Goal: Task Accomplishment & Management: Complete application form

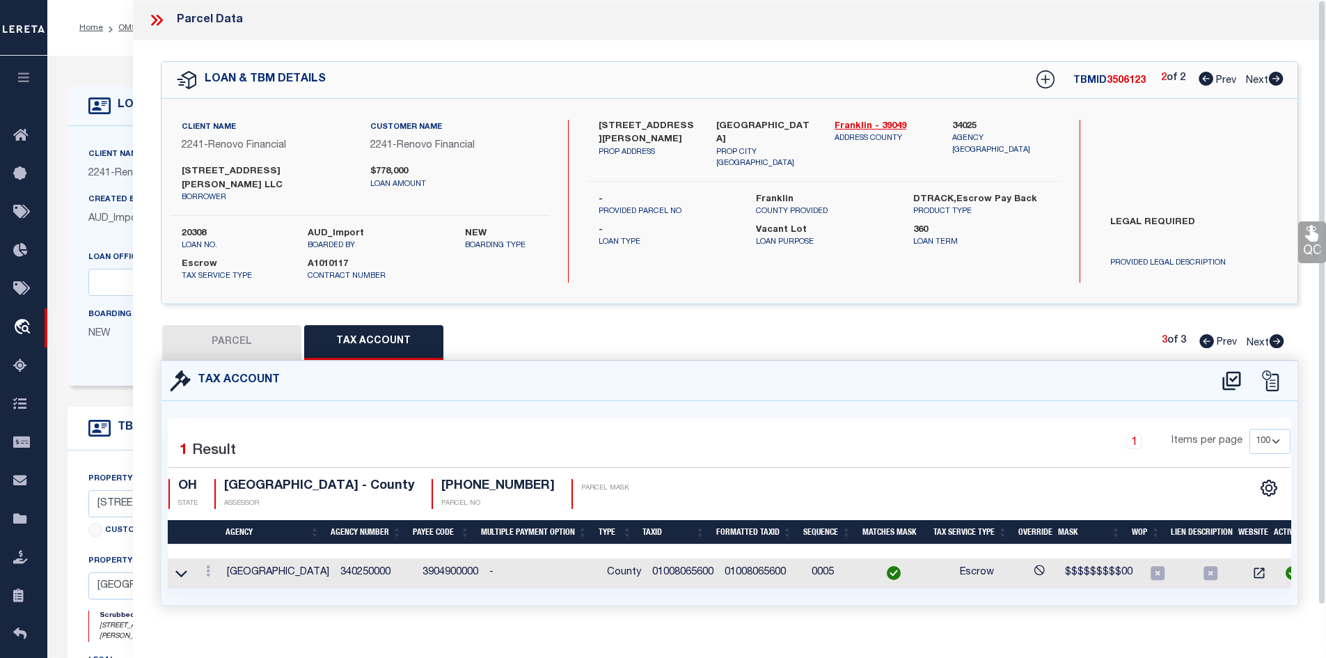
select select "100"
select select "164194"
select select "25066"
select select "400"
select select "Escrow"
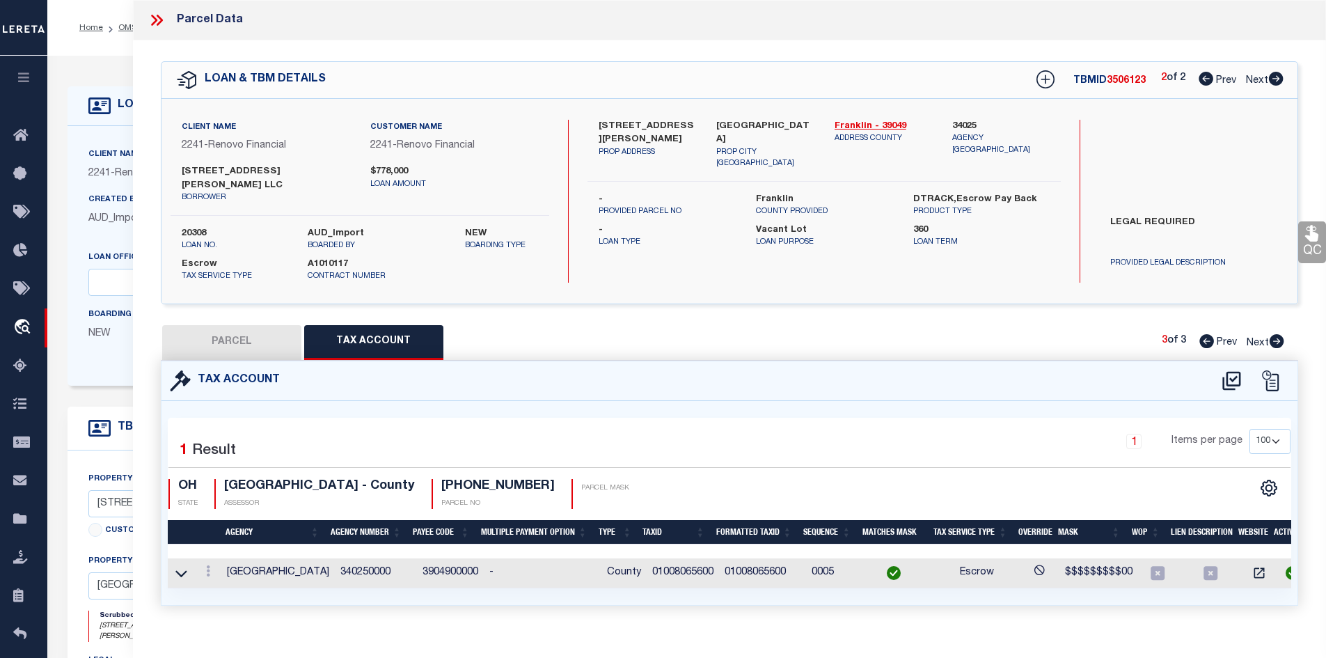
click at [732, 429] on div "1 Items per page 10 25 50 100" at bounding box center [872, 447] width 837 height 36
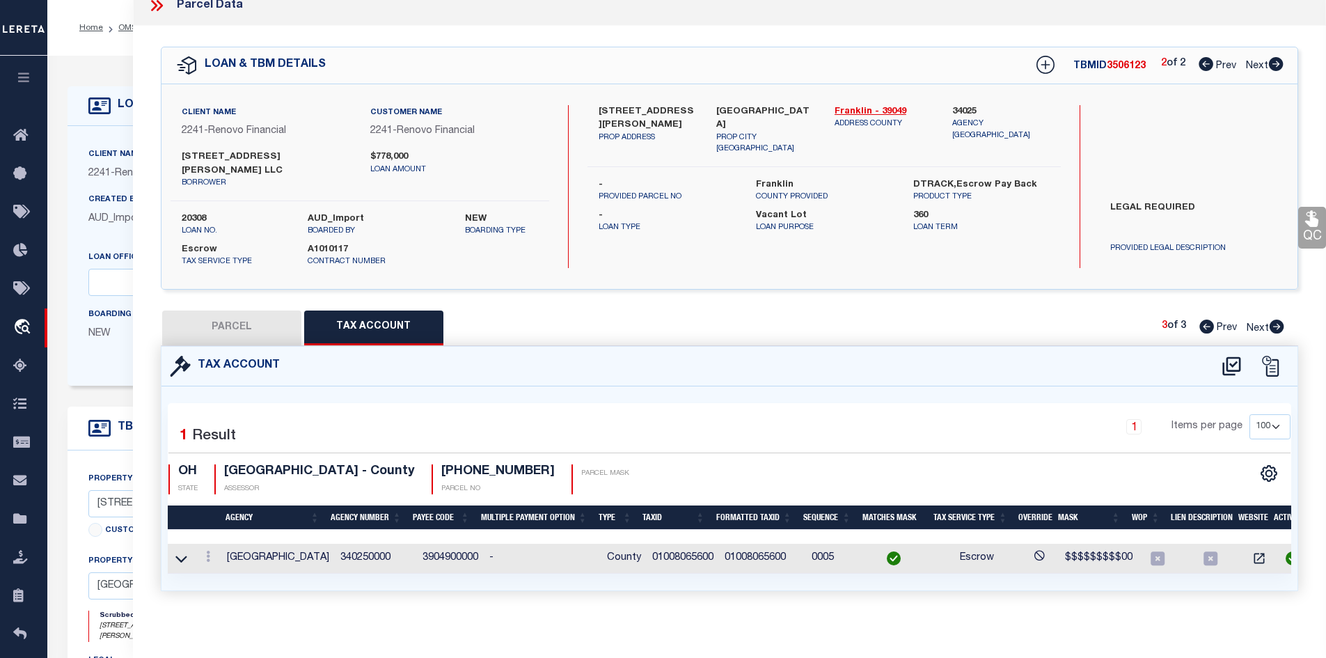
drag, startPoint x: 231, startPoint y: 312, endPoint x: 262, endPoint y: 336, distance: 39.1
click at [230, 312] on button "PARCEL" at bounding box center [231, 327] width 139 height 35
select select "AS"
select select
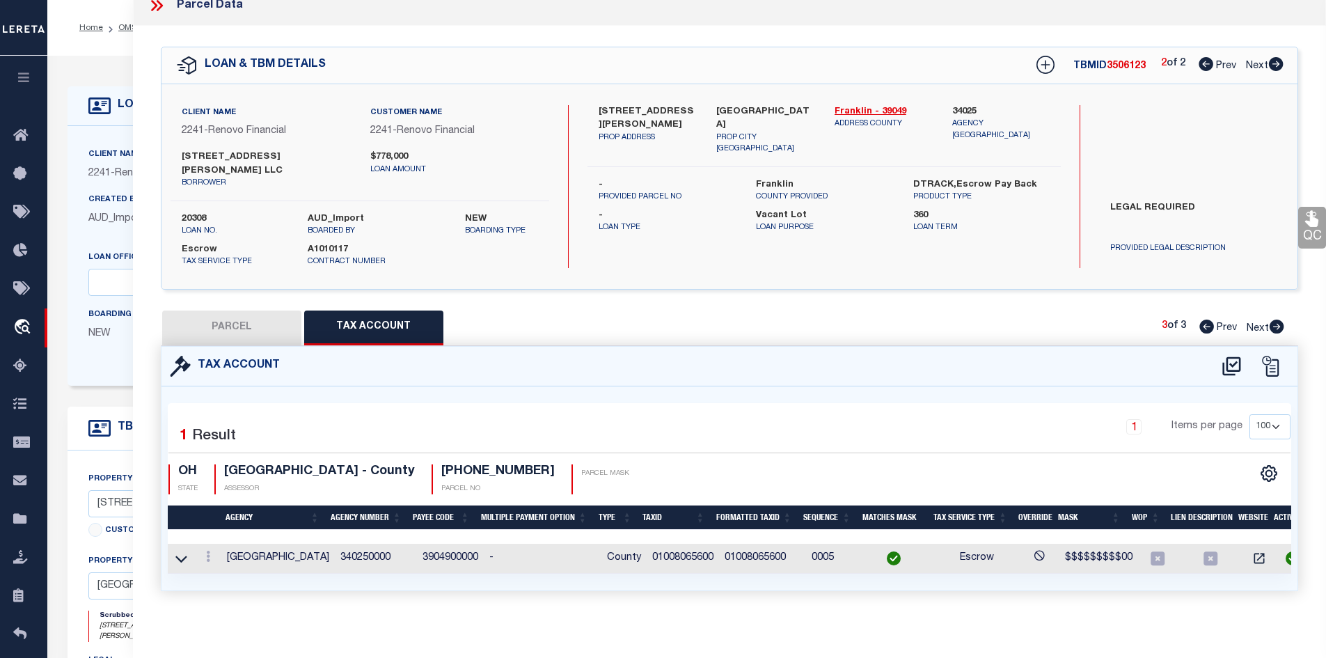
checkbox input "false"
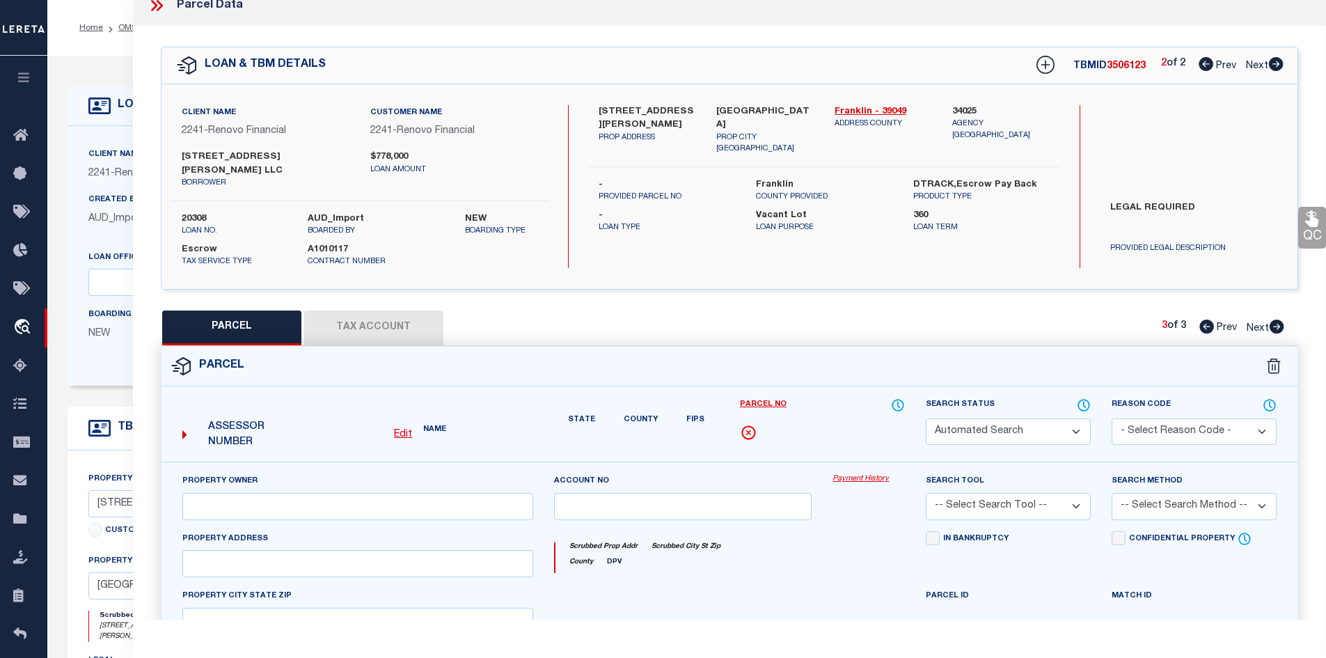
select select "PR"
select select "099"
select select "AGW"
select select "LEG"
type input "[STREET_ADDRESS]"
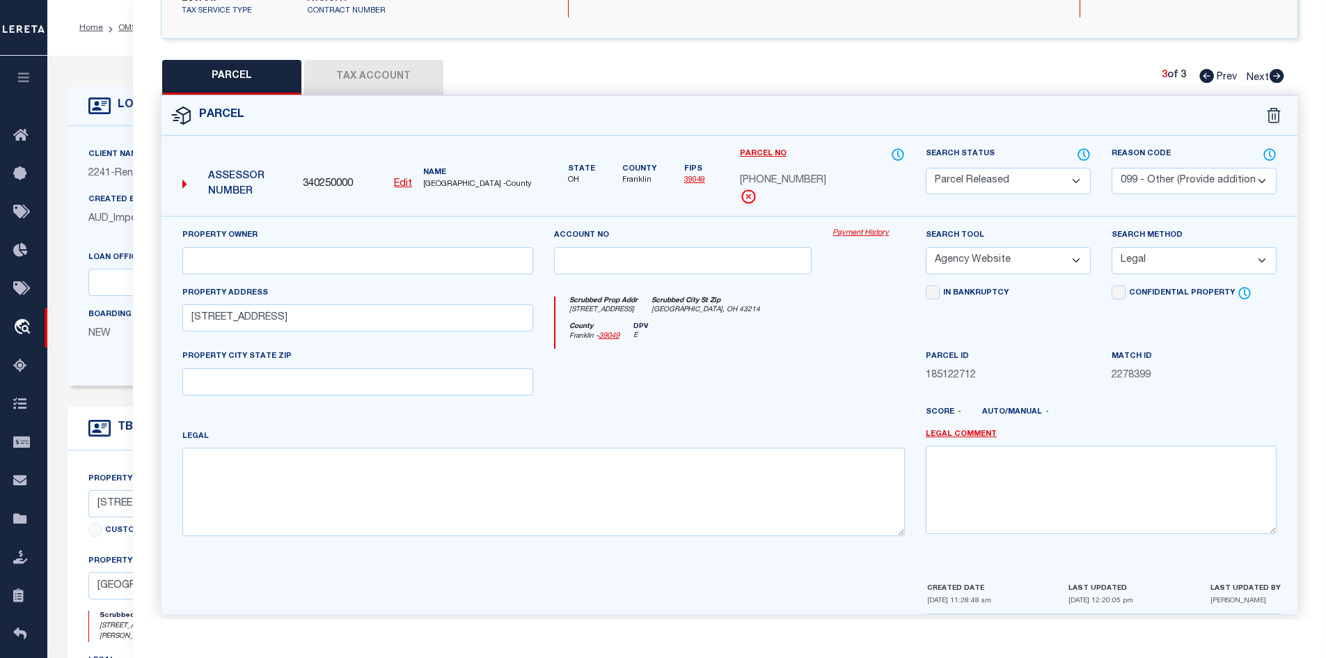
scroll to position [126, 0]
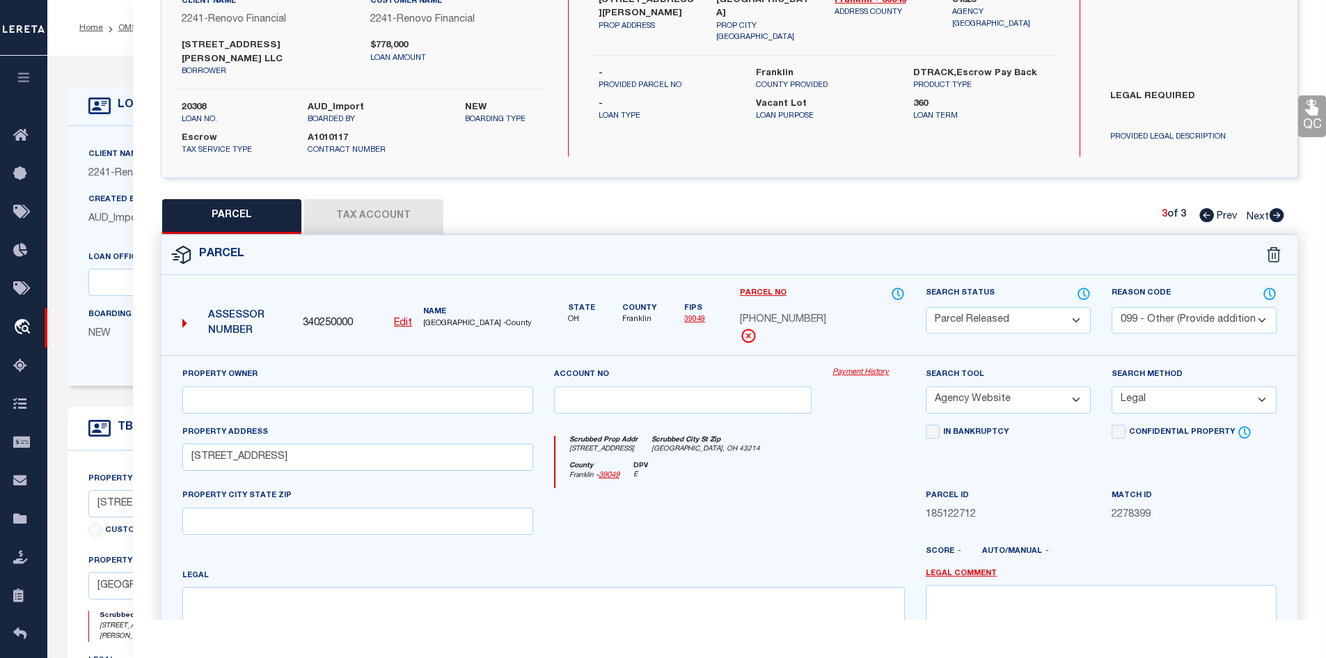
click at [1206, 208] on icon at bounding box center [1206, 215] width 15 height 14
select select "AS"
select select
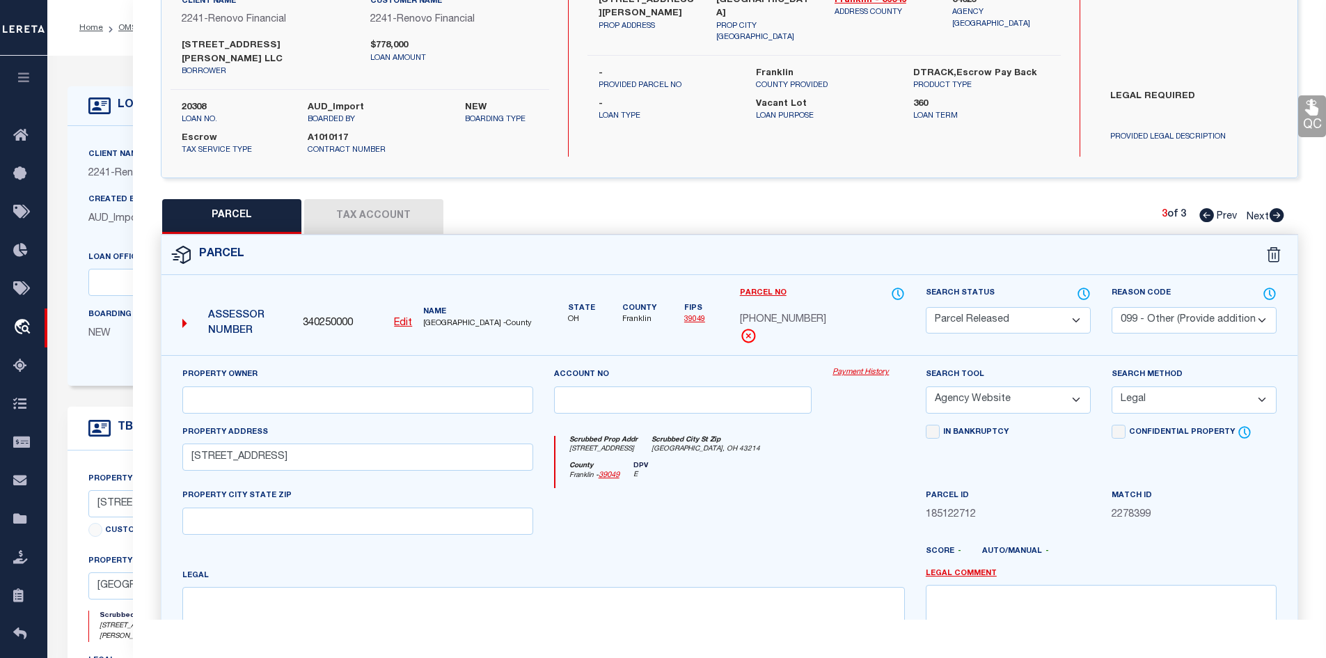
checkbox input "false"
select select "PR"
select select "PRO"
select select "ADD"
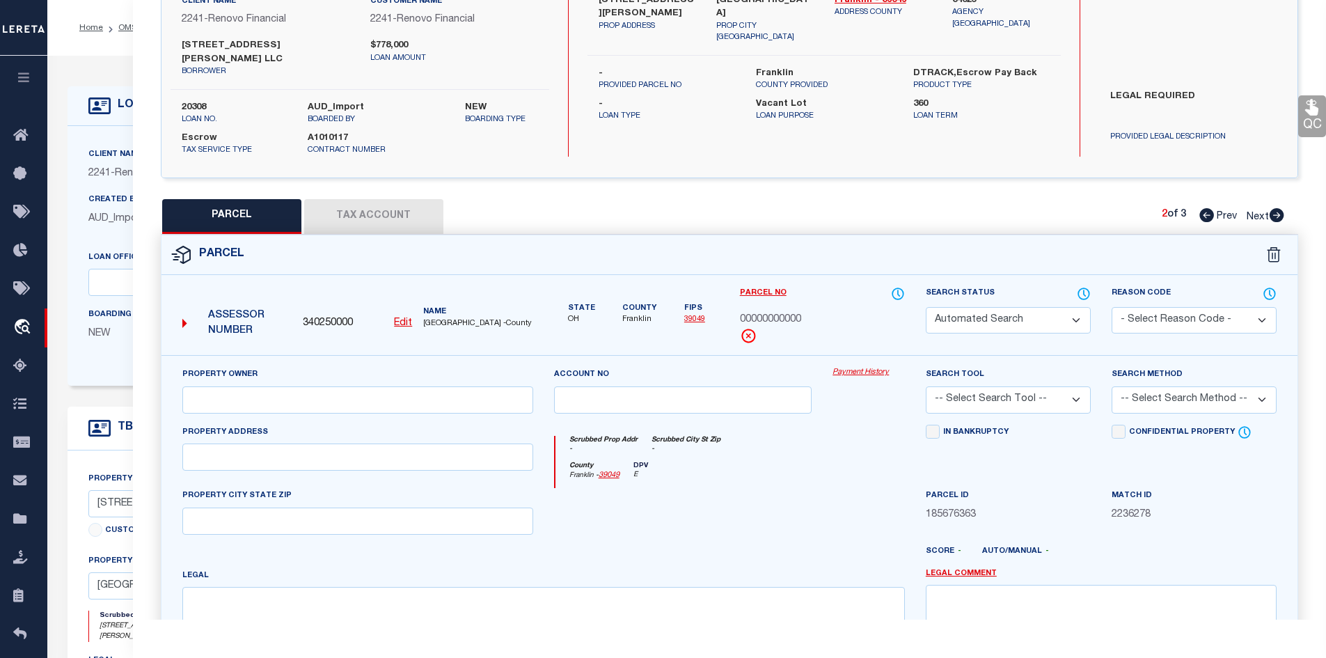
type input "[STREET_ADDRESS][PERSON_NAME]"
type textarea "Parcel Not Needed"
click at [1189, 210] on div "2 of 3 Prev Next" at bounding box center [1223, 216] width 123 height 18
click at [1207, 208] on icon at bounding box center [1206, 215] width 15 height 14
select select "AS"
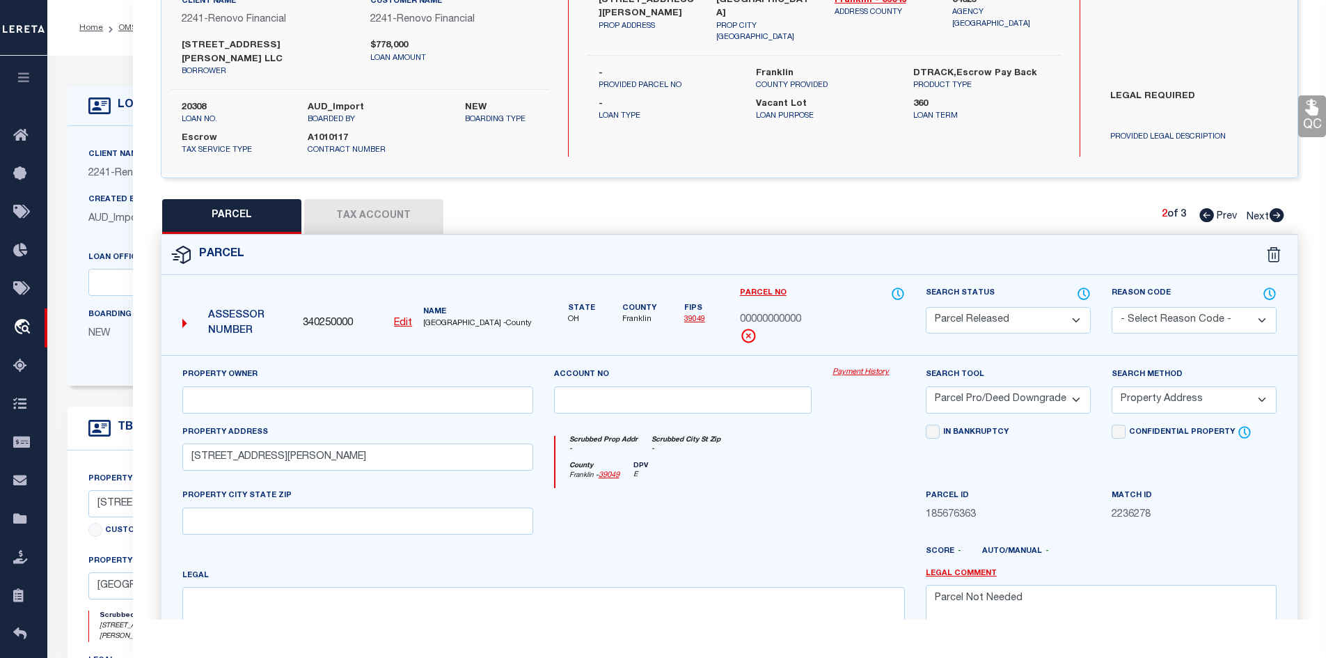
select select
checkbox input "false"
select select "CP"
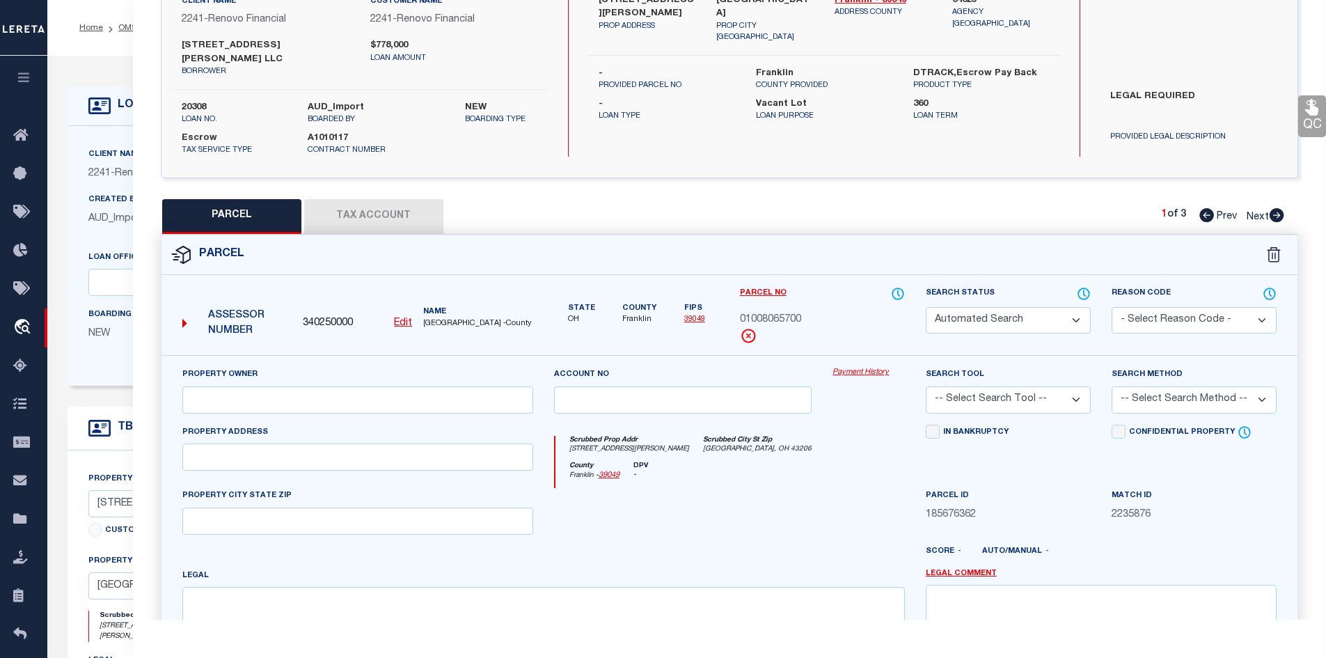
type input "[STREET_ADDRESS][PERSON_NAME] LLC"
select select "AGW"
select select "LEG"
type input "[STREET_ADDRESS][PERSON_NAME]"
type input "[GEOGRAPHIC_DATA], OH 43206"
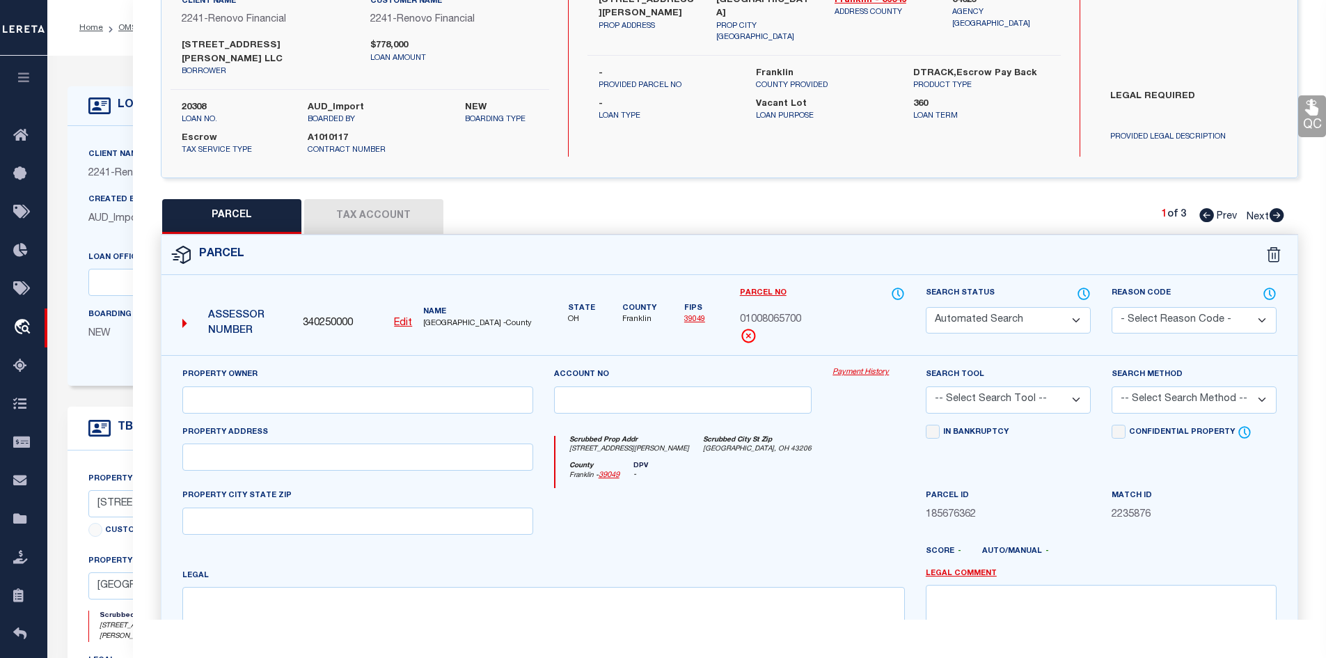
type textarea "[PERSON_NAME][GEOGRAPHIC_DATA][STREET_ADDRESS]"
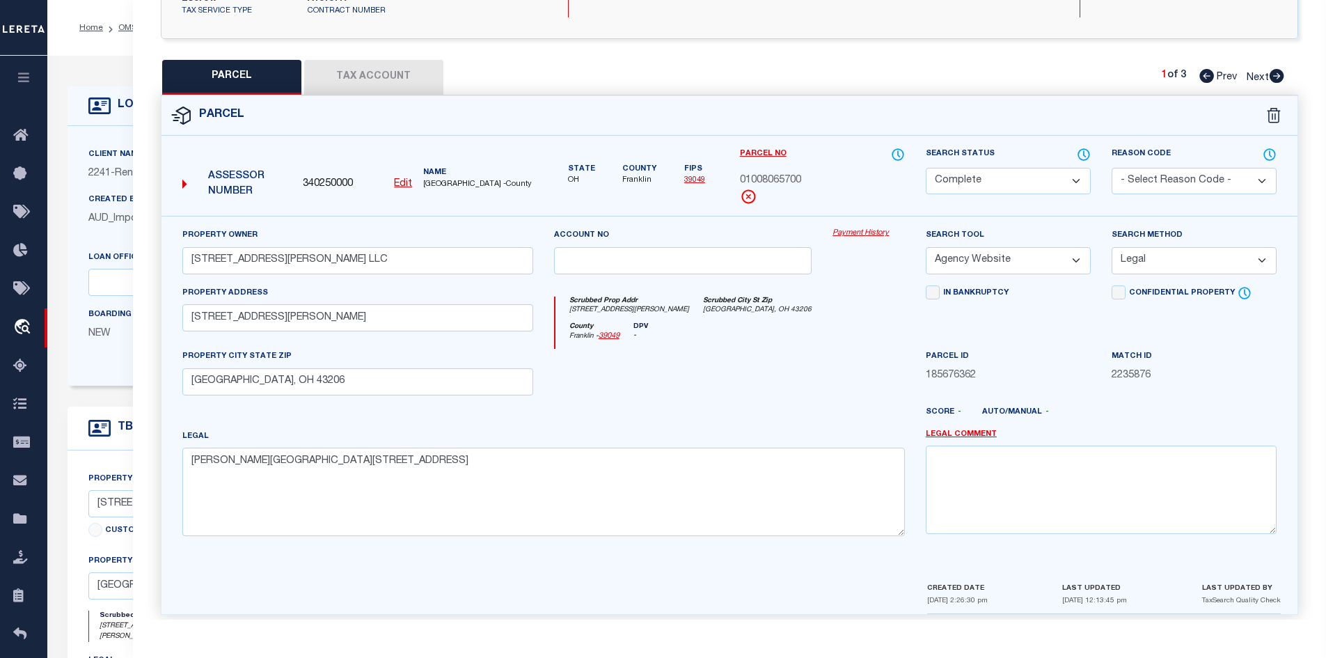
scroll to position [70, 0]
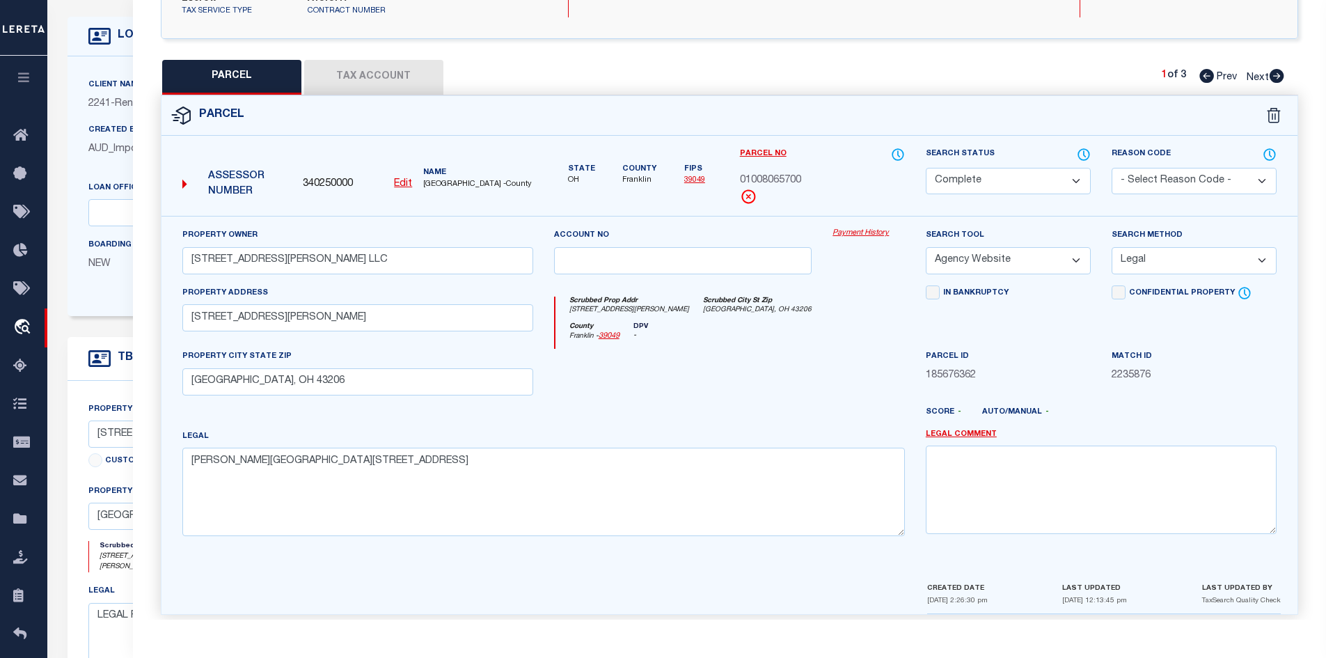
click at [363, 61] on button "Tax Account" at bounding box center [373, 77] width 139 height 35
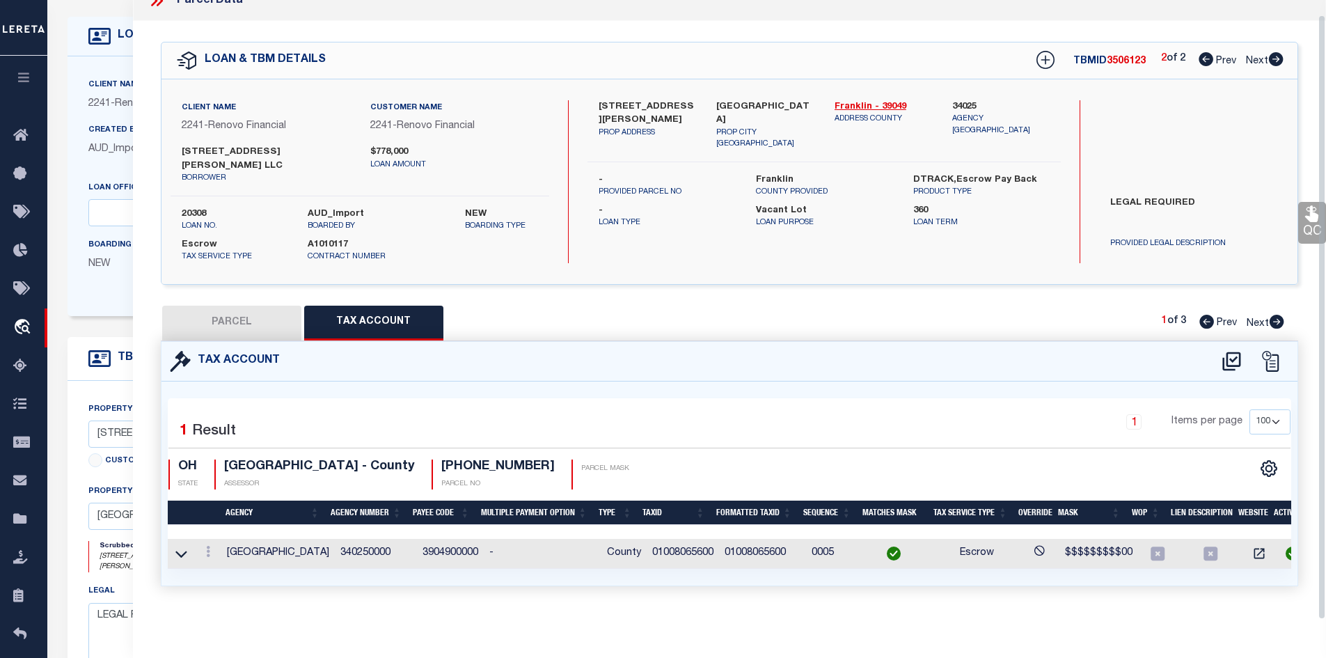
scroll to position [0, 0]
select select "100"
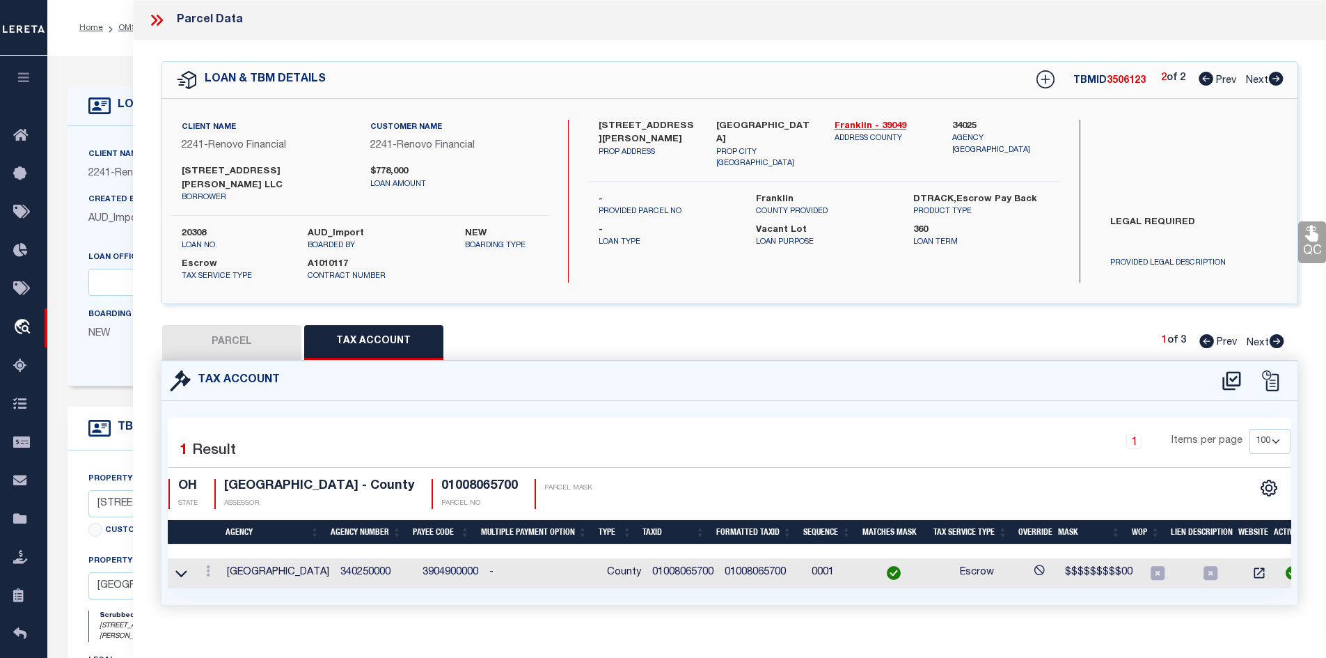
scroll to position [15, 0]
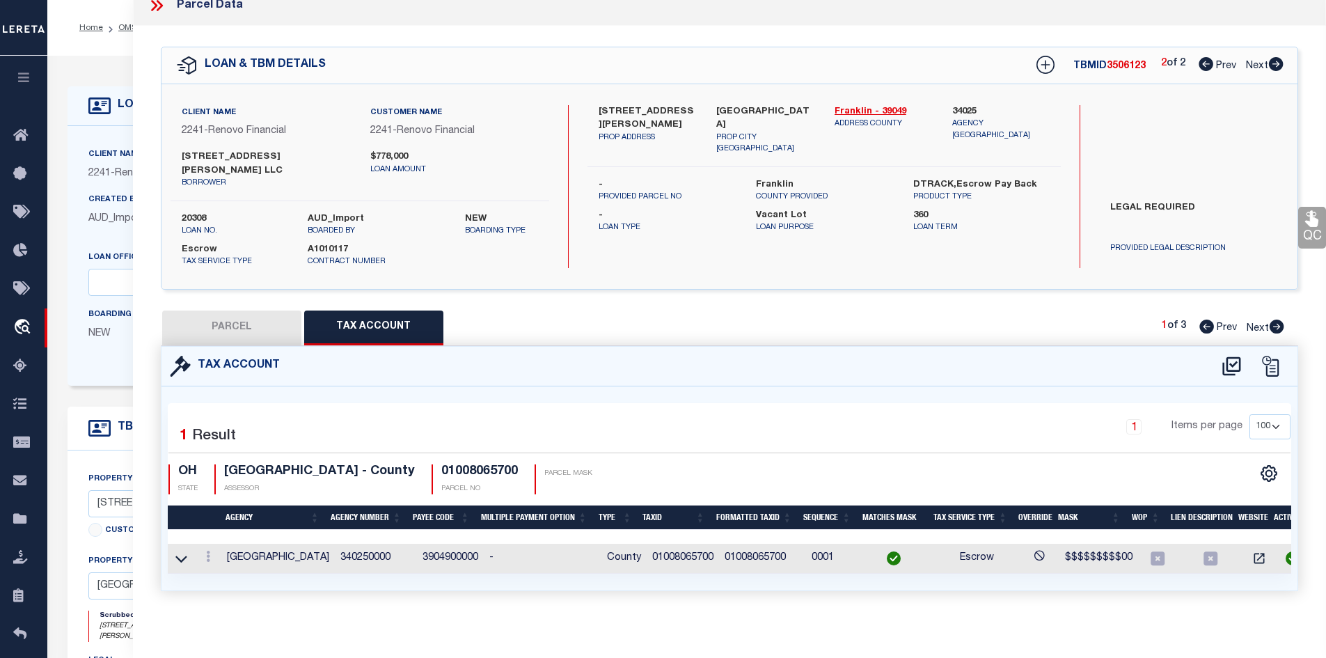
click at [255, 318] on button "PARCEL" at bounding box center [231, 327] width 139 height 35
select select "AS"
select select
checkbox input "false"
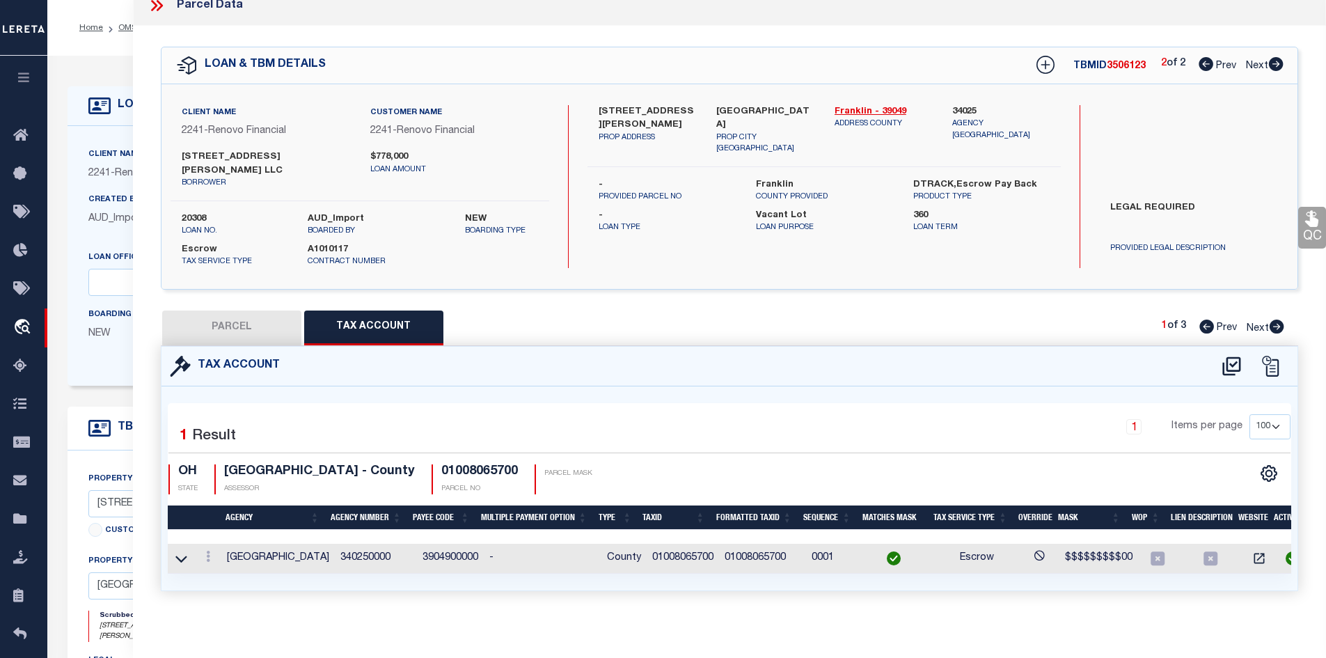
checkbox input "false"
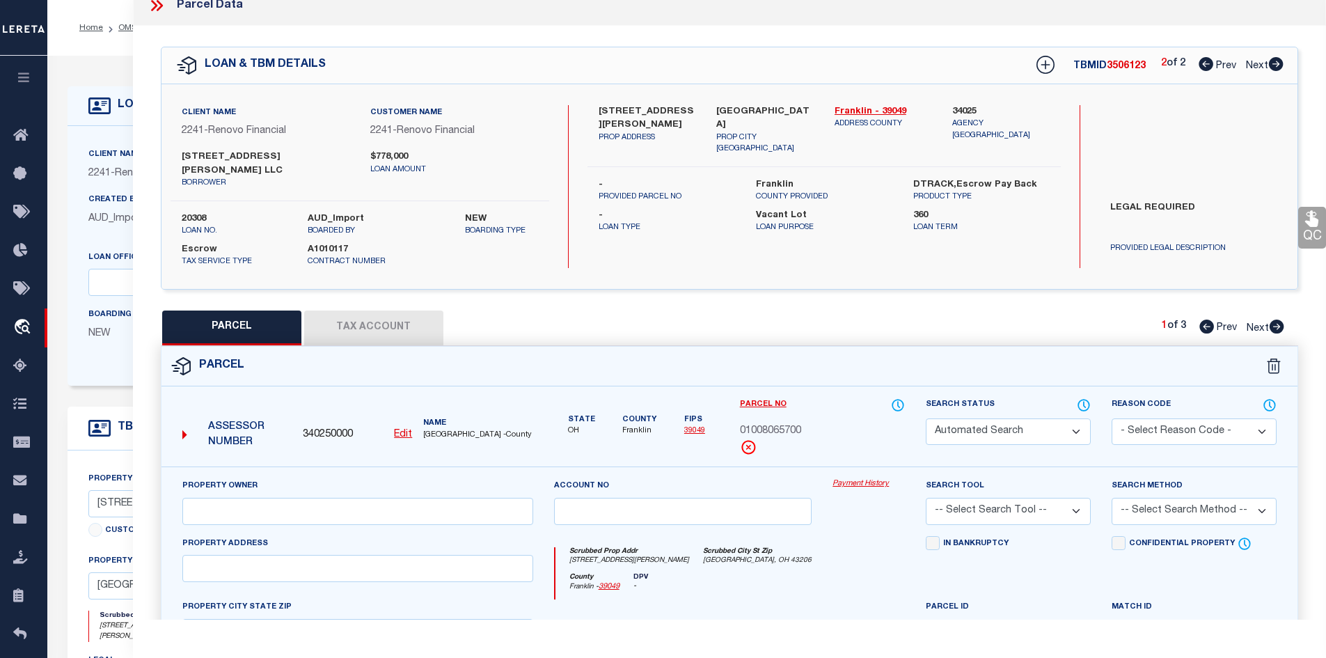
select select "CP"
type input "[STREET_ADDRESS][PERSON_NAME] LLC"
select select "AGW"
select select "LEG"
type input "[STREET_ADDRESS][PERSON_NAME]"
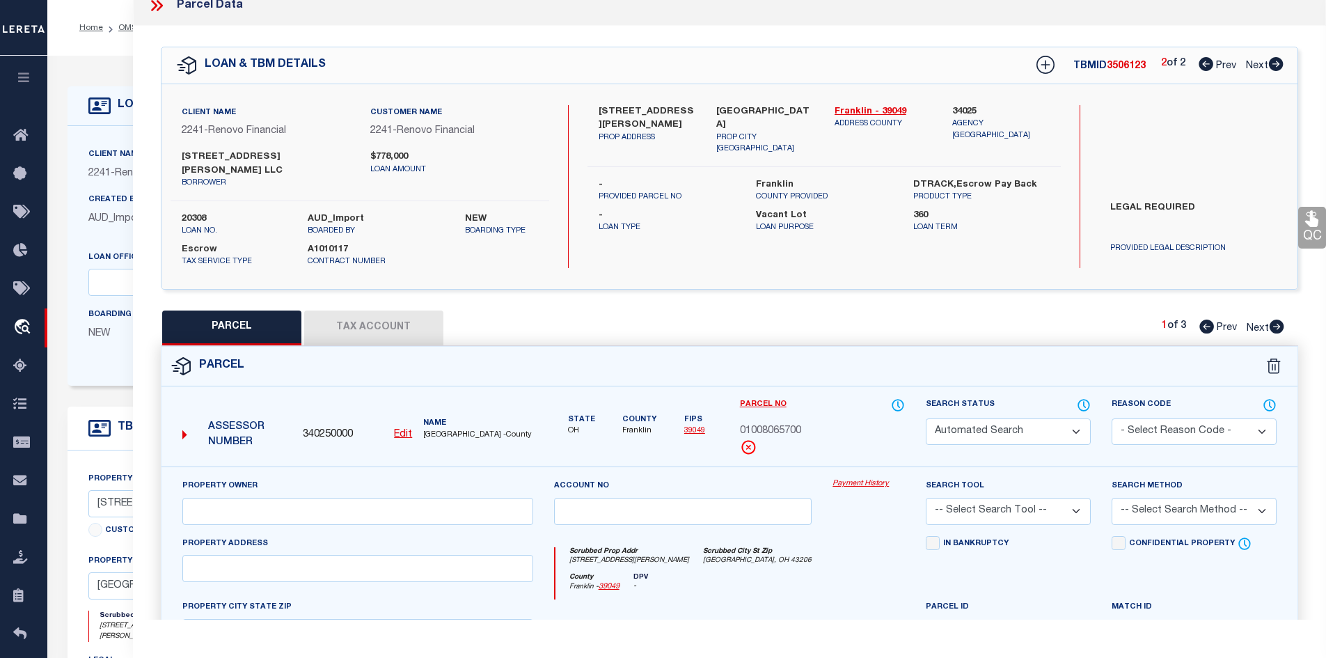
type input "[GEOGRAPHIC_DATA], OH 43206"
type textarea "[PERSON_NAME][GEOGRAPHIC_DATA][STREET_ADDRESS]"
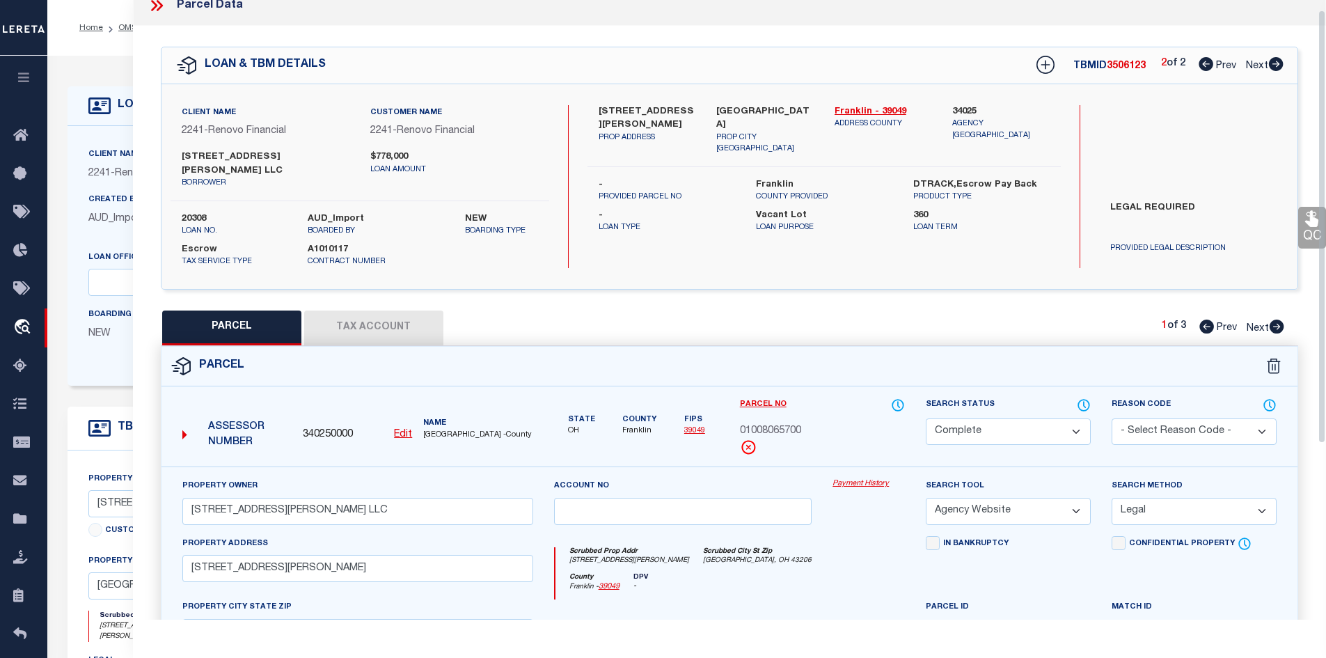
click at [159, 8] on icon at bounding box center [159, 5] width 6 height 11
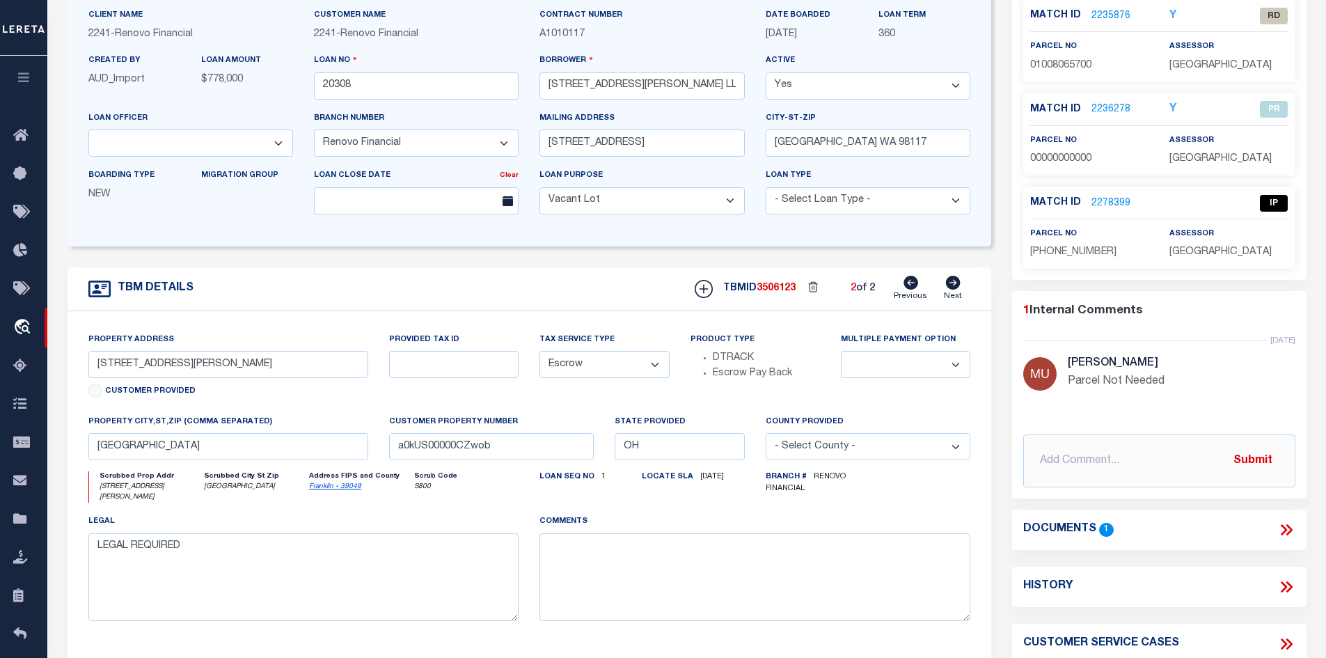
scroll to position [0, 0]
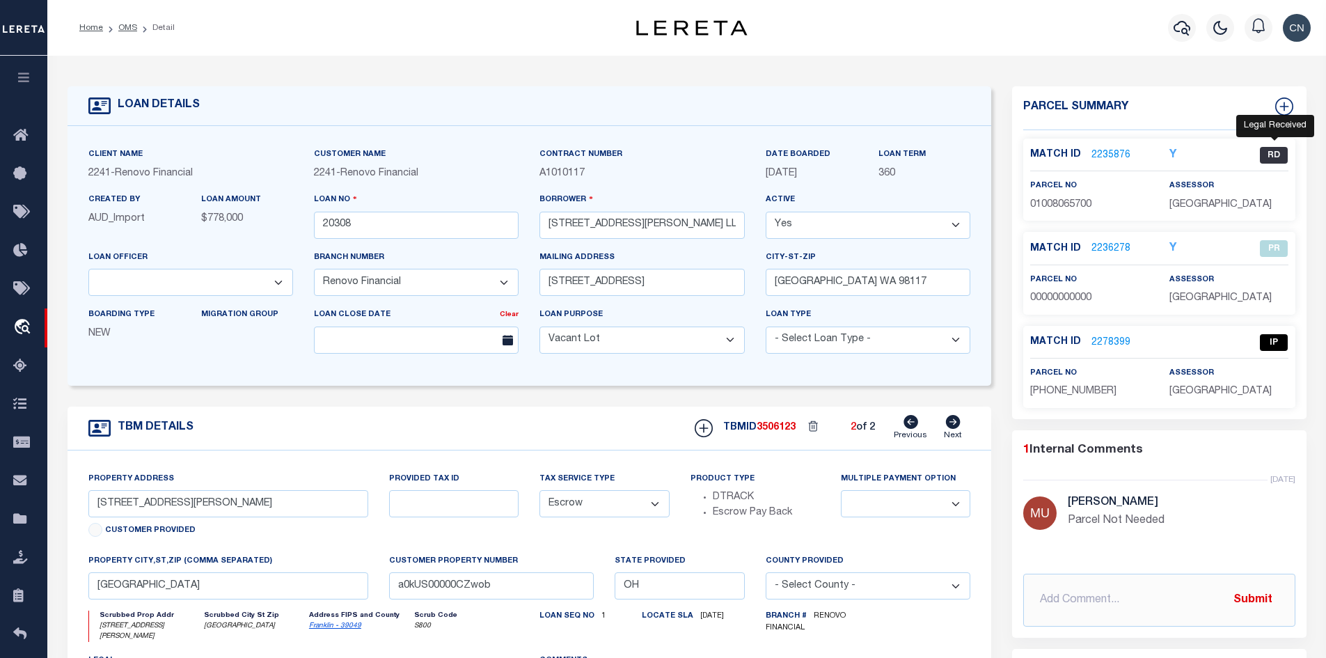
click at [1270, 152] on span "RD" at bounding box center [1274, 155] width 28 height 17
click at [911, 429] on icon at bounding box center [911, 422] width 15 height 14
type input "[STREET_ADDRESS]"
select select
type input "a0kUS00000Cyf9R"
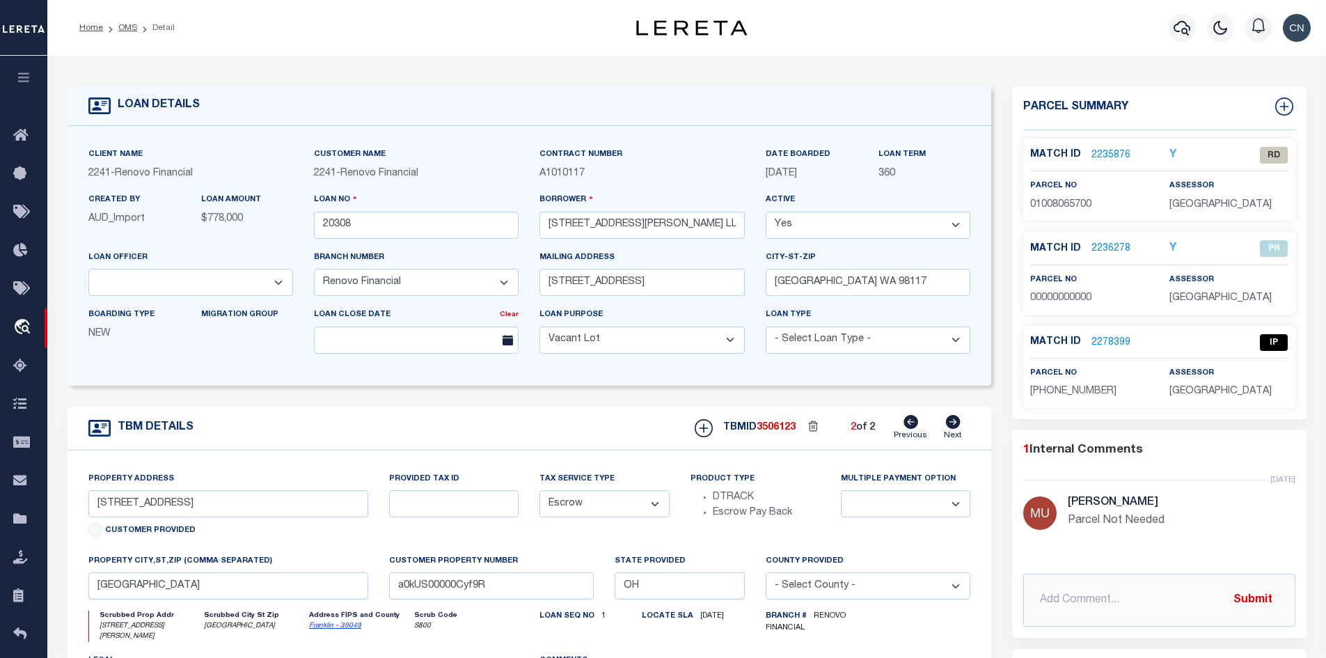
select select
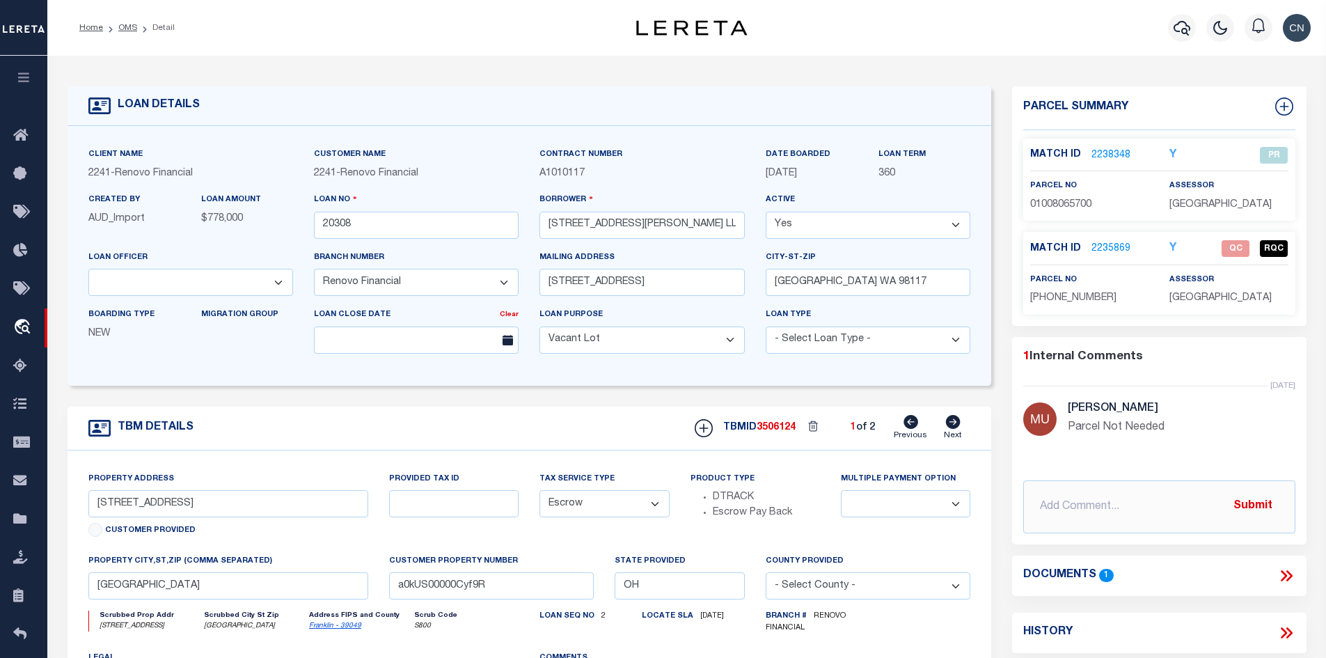
click at [915, 425] on icon at bounding box center [911, 422] width 15 height 14
click at [911, 429] on icon at bounding box center [911, 422] width 15 height 14
click at [128, 24] on link "OMS" at bounding box center [127, 28] width 19 height 8
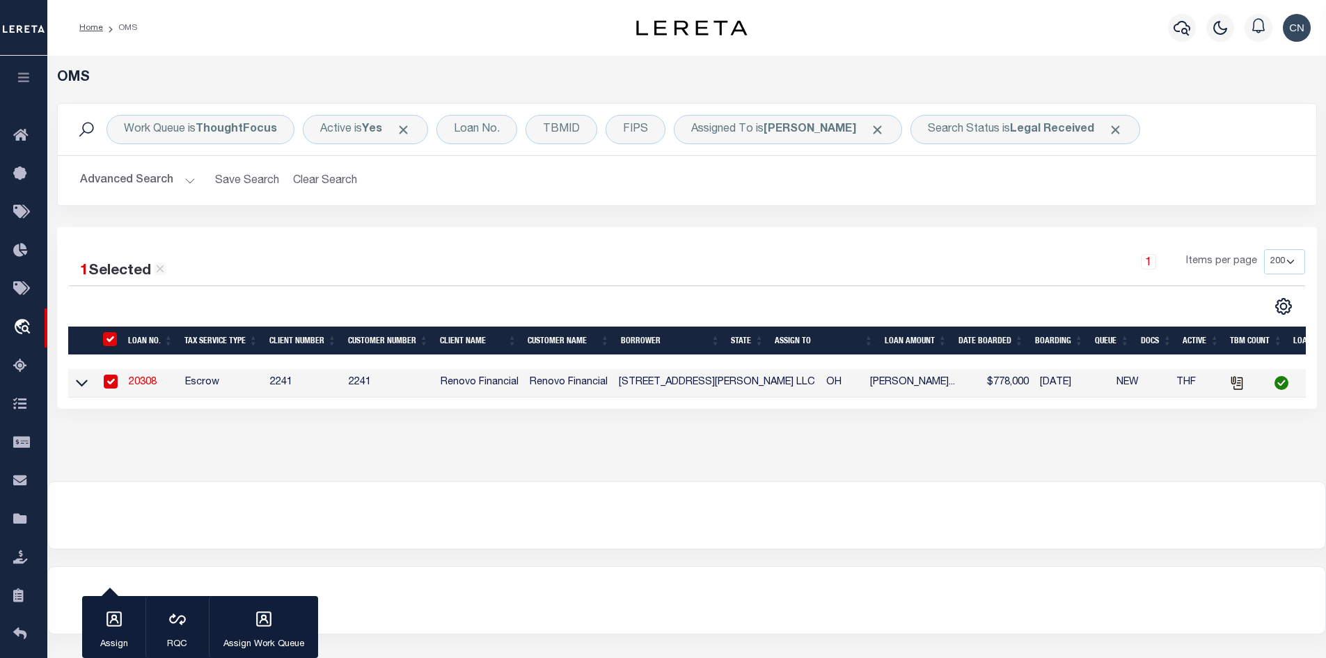
click at [141, 386] on link "20308" at bounding box center [143, 382] width 28 height 10
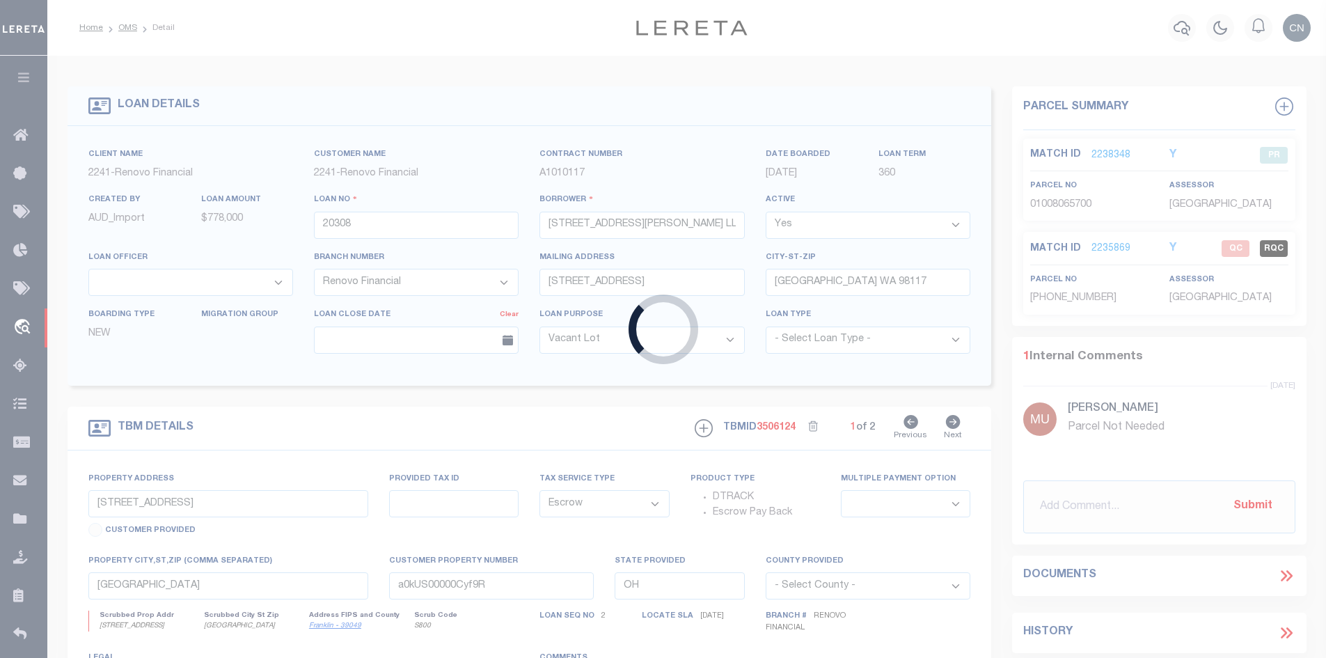
type input "[STREET_ADDRESS][PERSON_NAME]"
select select
type input "a0kUS00000CZwob"
select select
select select "25066"
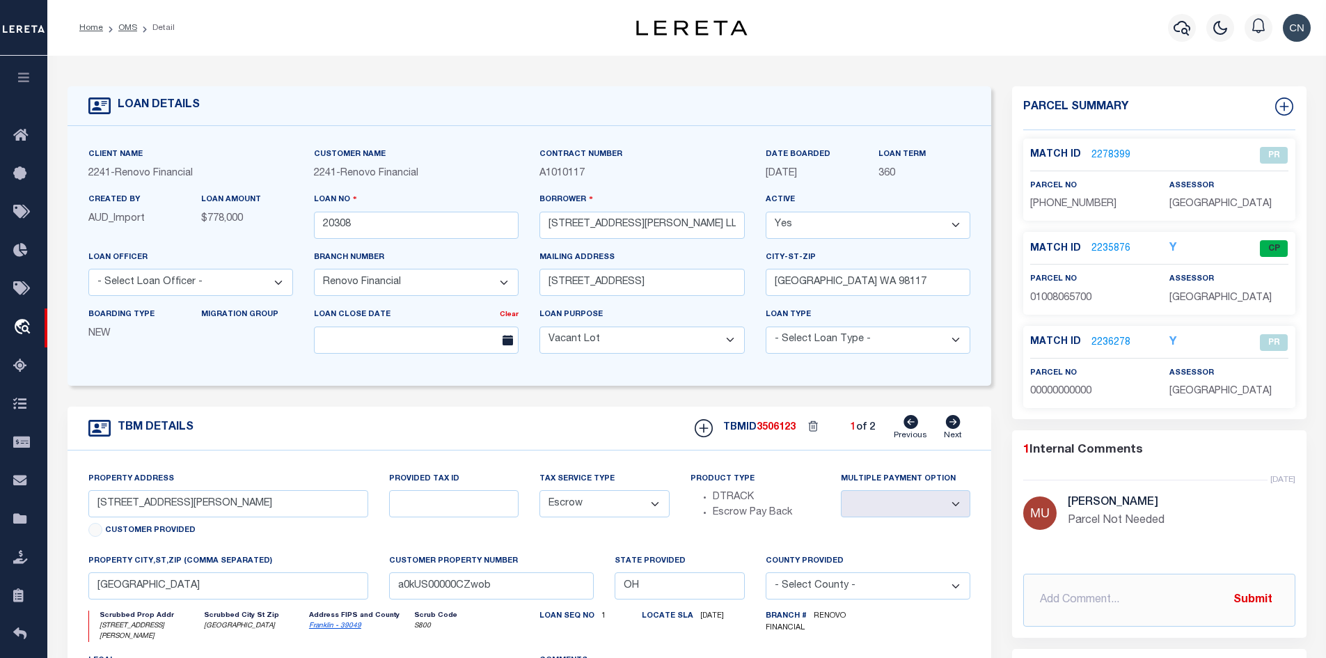
click at [1115, 246] on link "2235876" at bounding box center [1111, 249] width 39 height 15
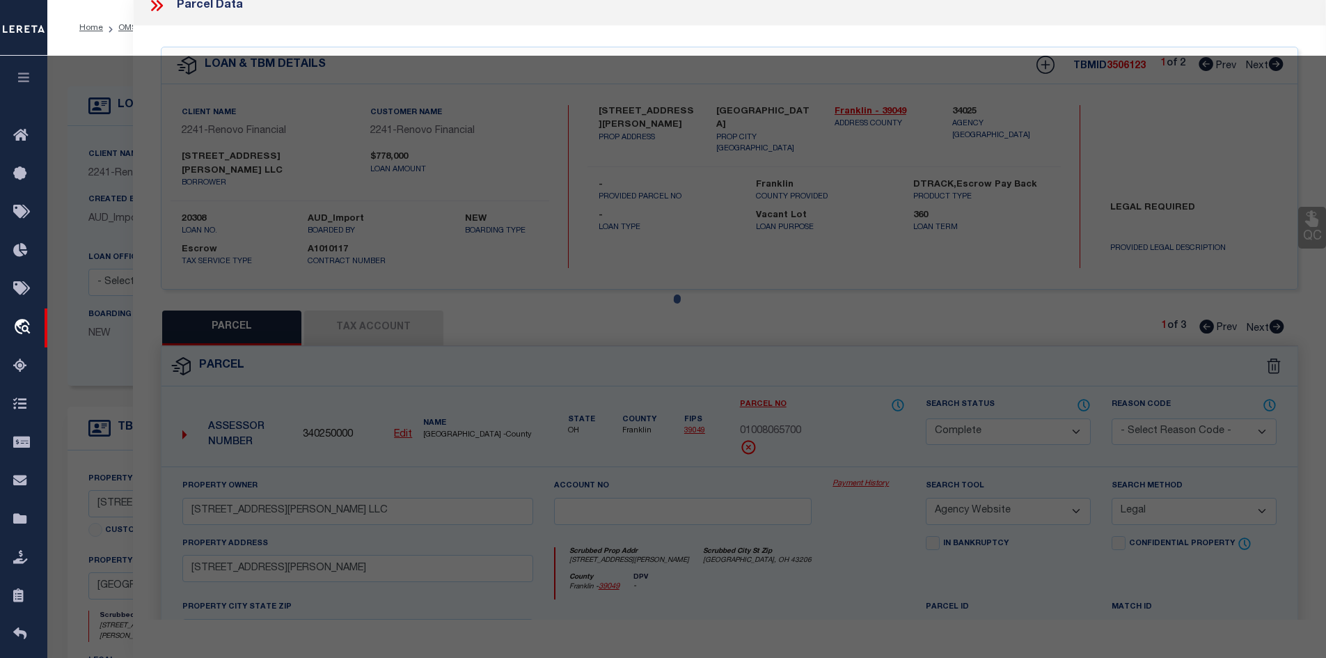
select select "AS"
select select
checkbox input "false"
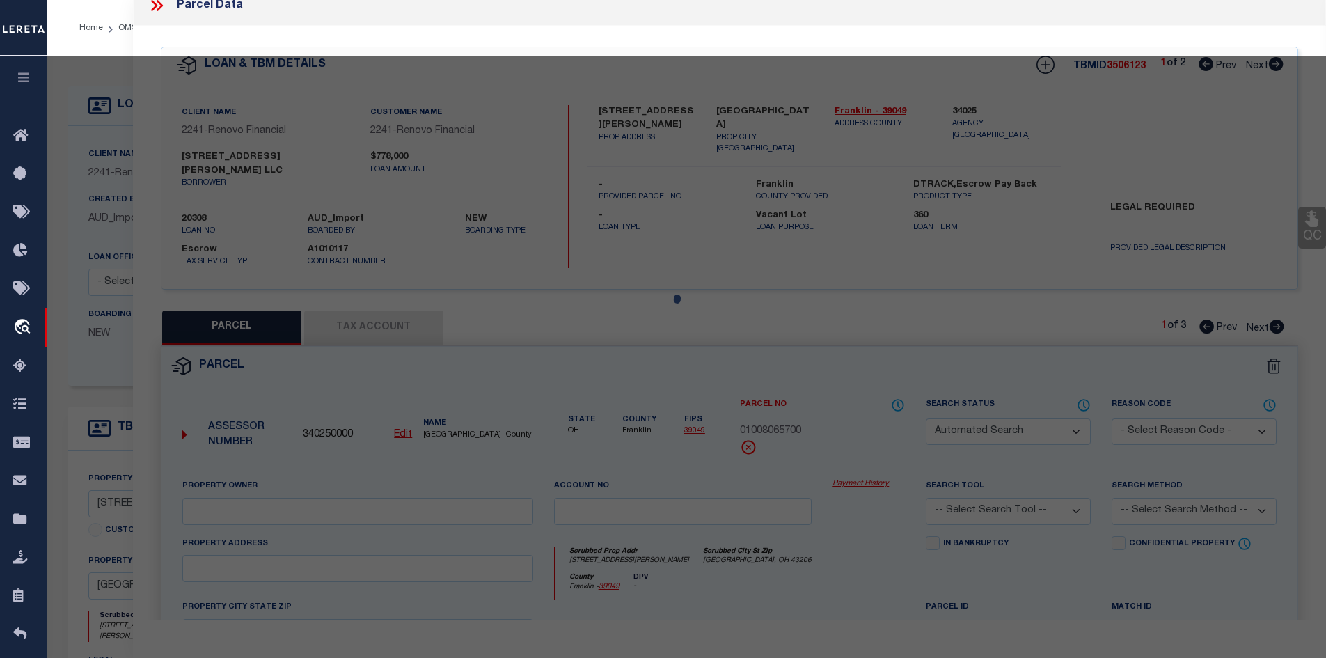
select select "CP"
type input "[STREET_ADDRESS][PERSON_NAME] LLC"
select select "AGW"
select select "LEG"
type input "[STREET_ADDRESS][PERSON_NAME]"
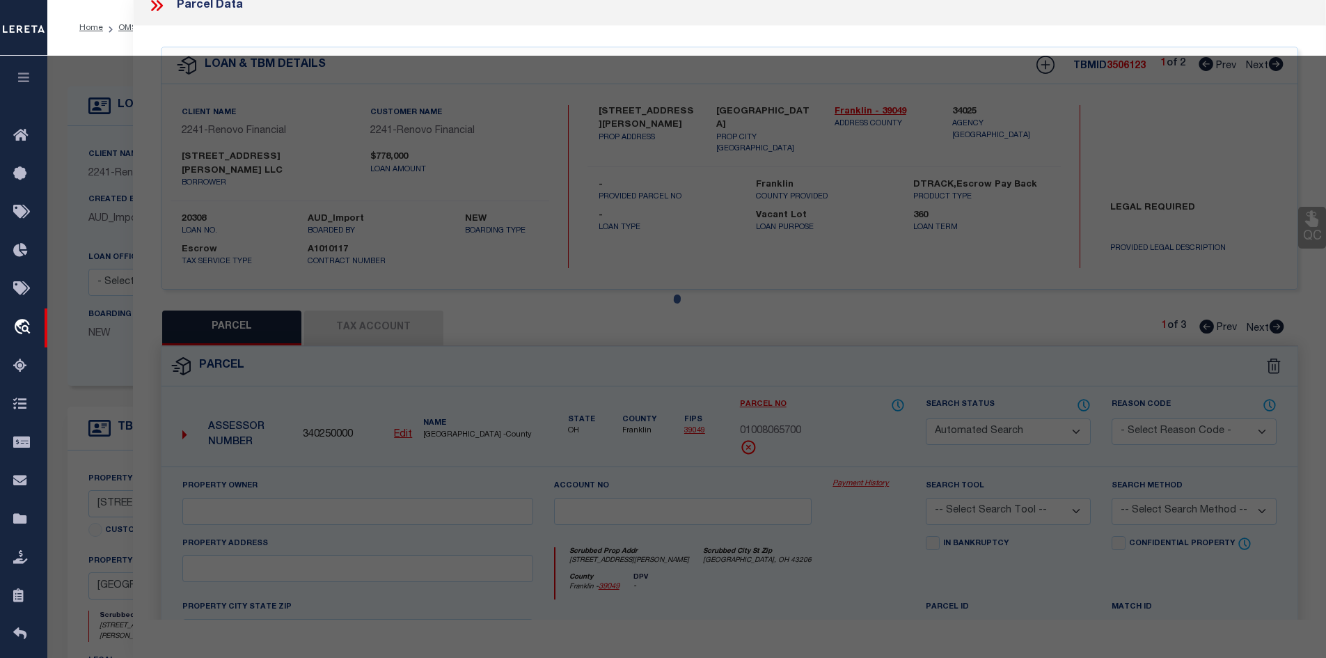
type input "[GEOGRAPHIC_DATA], OH 43206"
type textarea "[PERSON_NAME][GEOGRAPHIC_DATA][STREET_ADDRESS]"
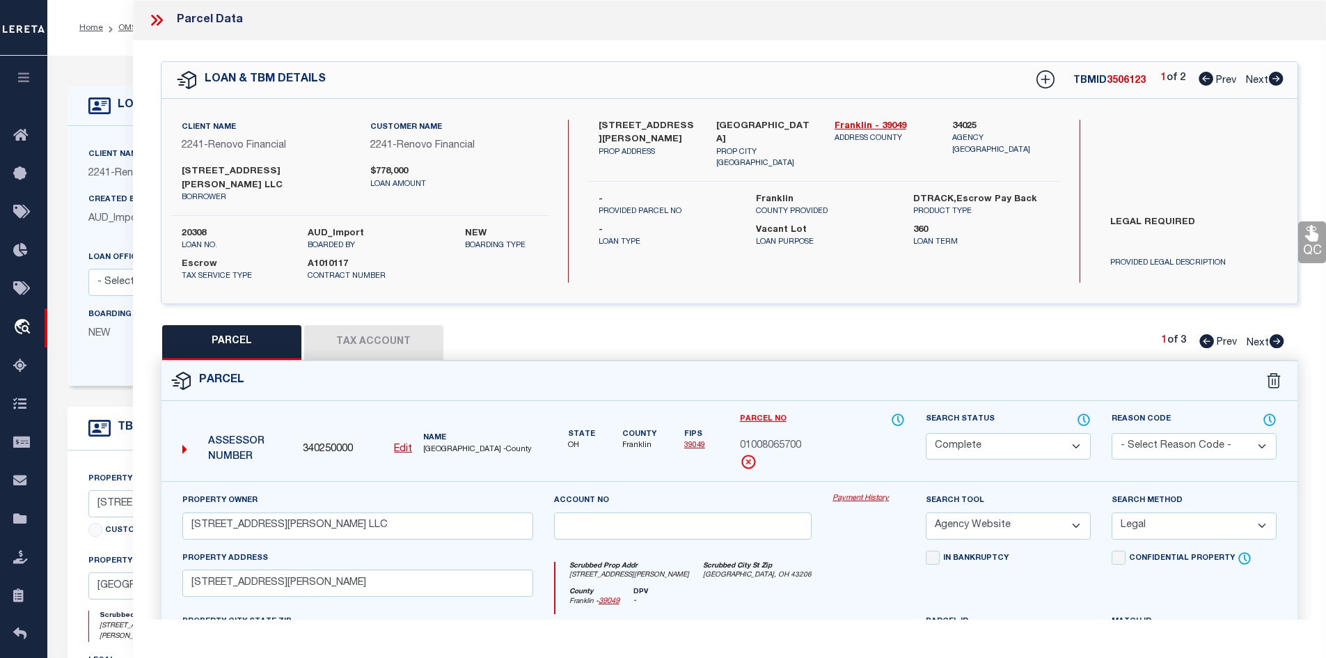
click at [1273, 80] on icon at bounding box center [1275, 79] width 15 height 14
select select "AS"
select select
checkbox input "false"
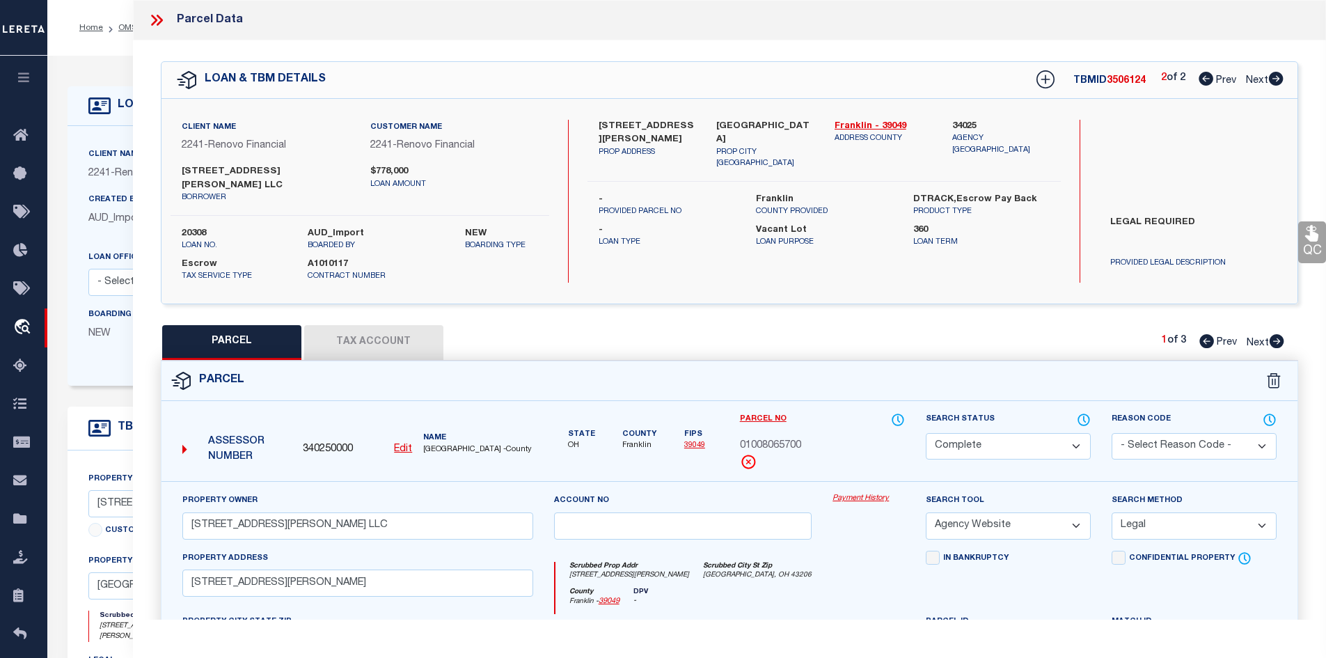
checkbox input "false"
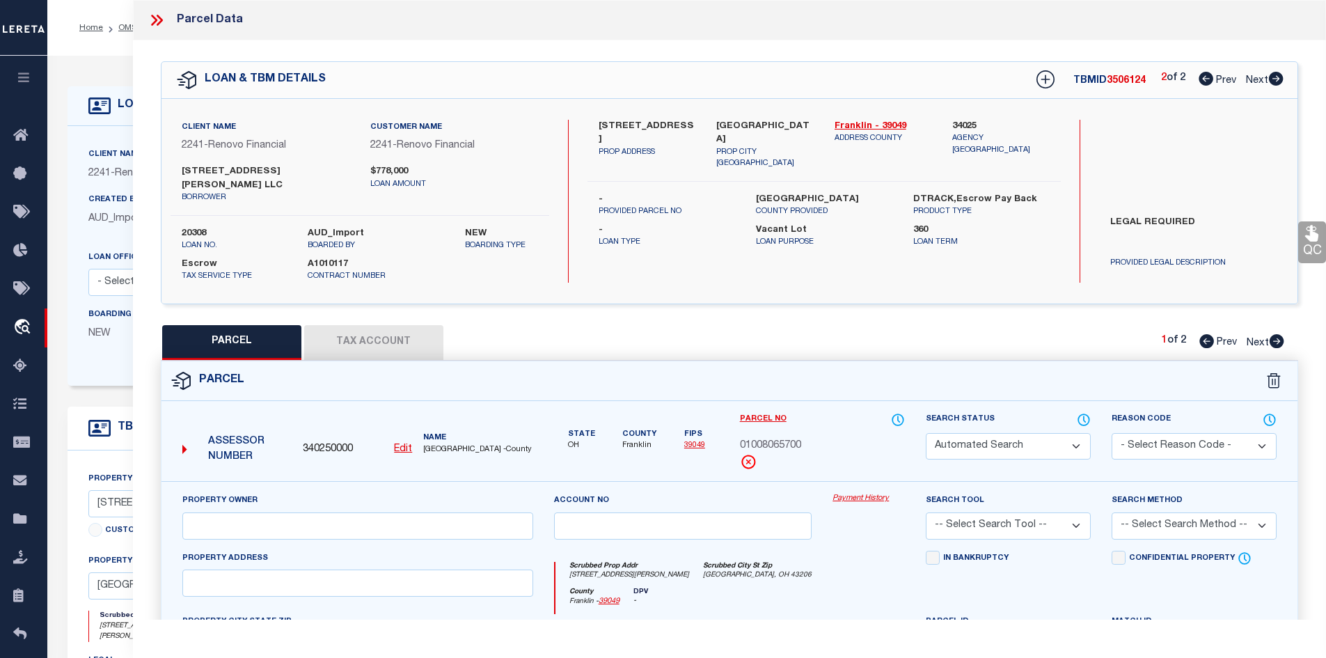
select select "PR"
type input "[STREET_ADDRESS][PERSON_NAME] LLC"
select select "PRO"
select select "ADD"
type input "[STREET_ADDRESS][PERSON_NAME]"
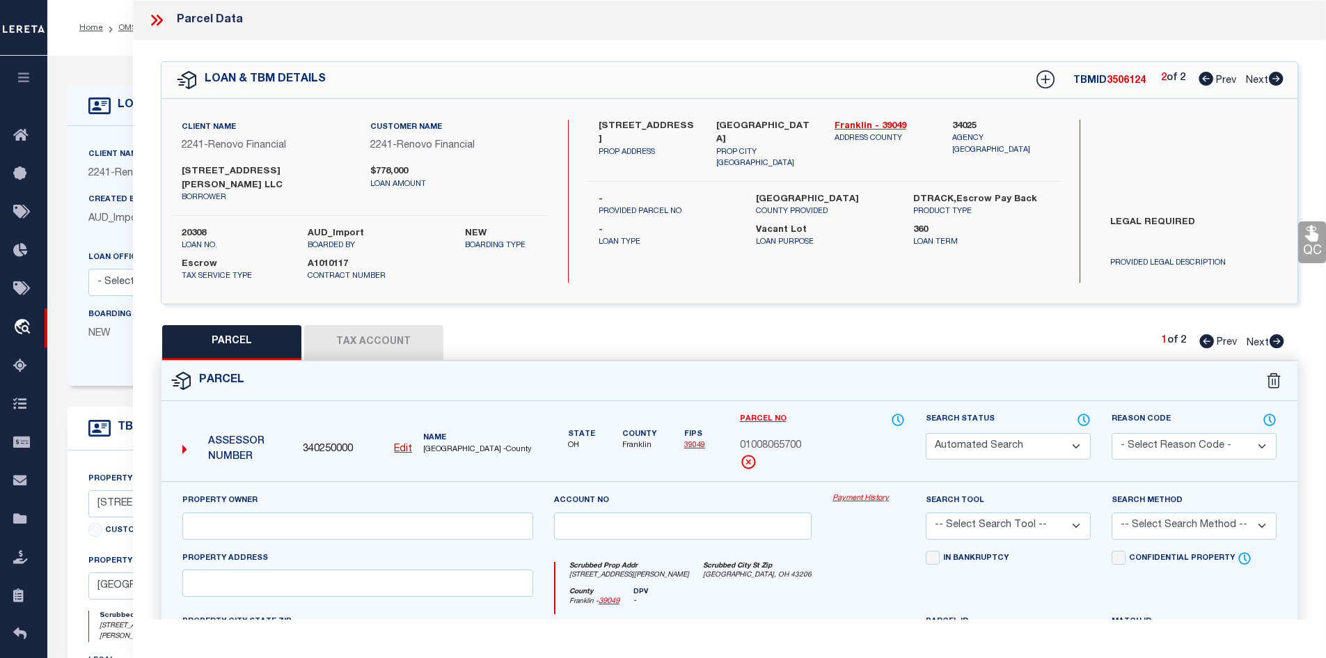
type input "[GEOGRAPHIC_DATA], OH 43206"
type textarea "[PERSON_NAME][GEOGRAPHIC_DATA][STREET_ADDRESS]"
type textarea "Parcel Not Needed"
click at [155, 19] on icon at bounding box center [154, 20] width 6 height 11
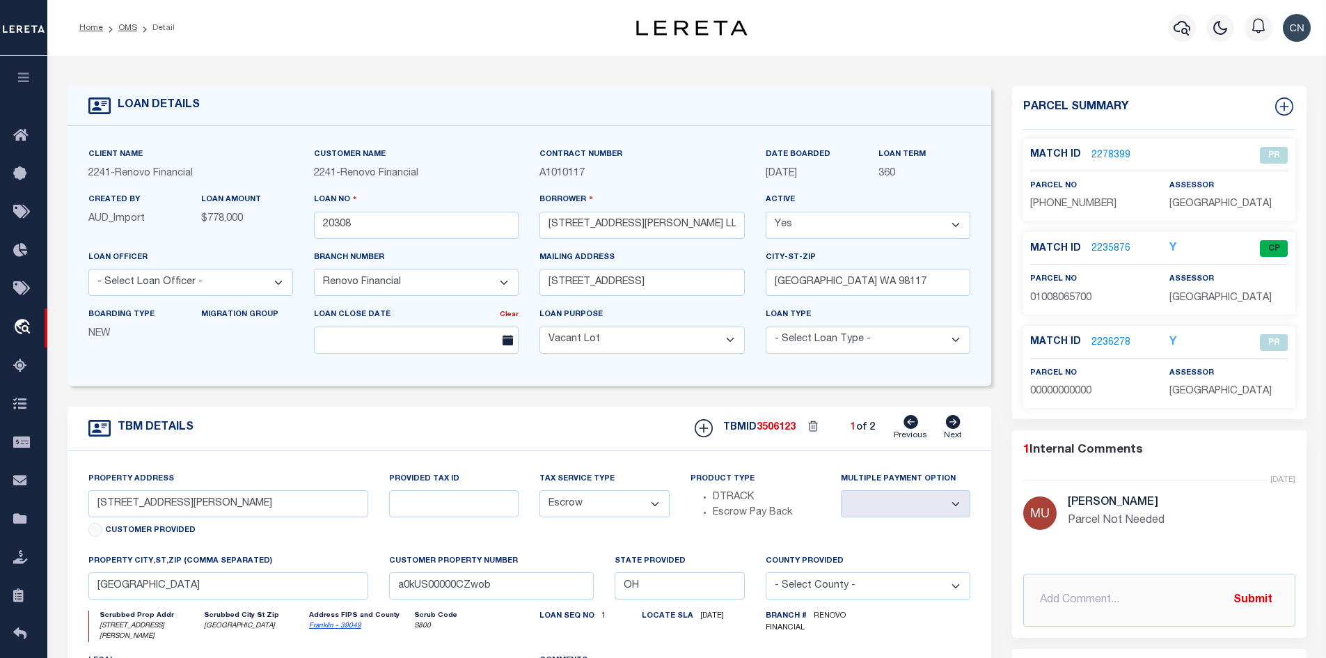
click at [952, 425] on icon at bounding box center [953, 422] width 15 height 14
type input "[STREET_ADDRESS]"
select select
type input "a0kUS00000Cyf9R"
select select
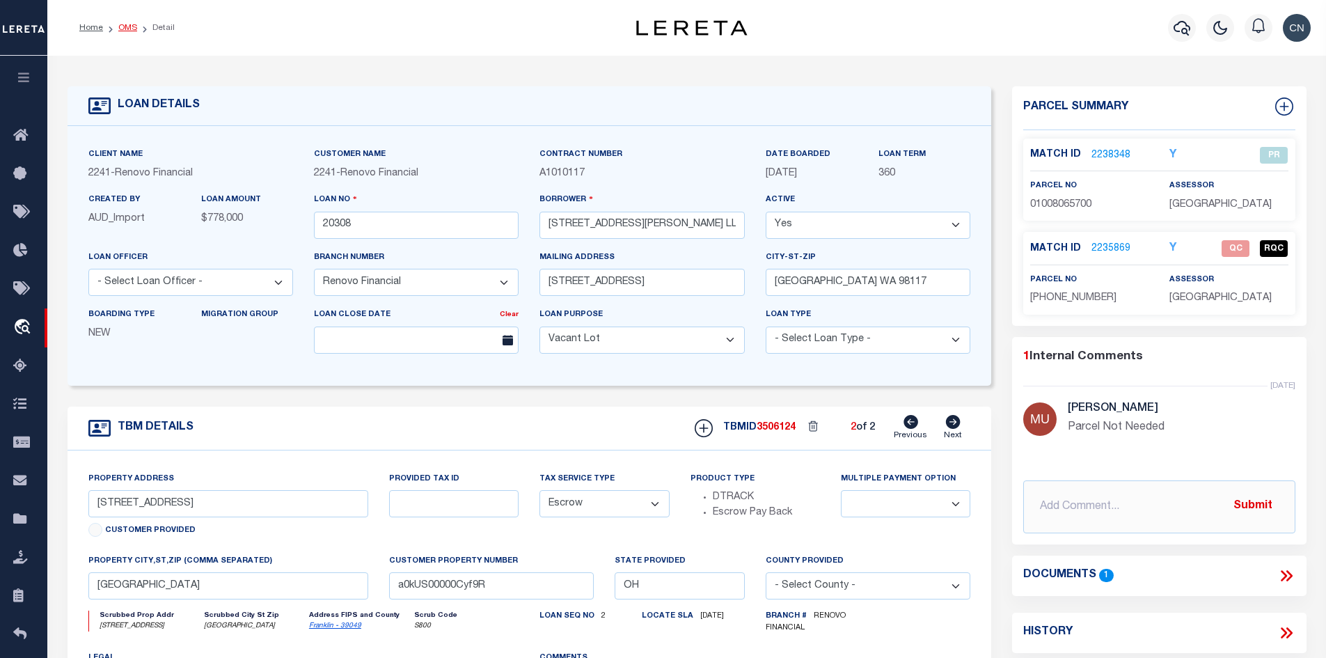
click at [123, 27] on link "OMS" at bounding box center [127, 28] width 19 height 8
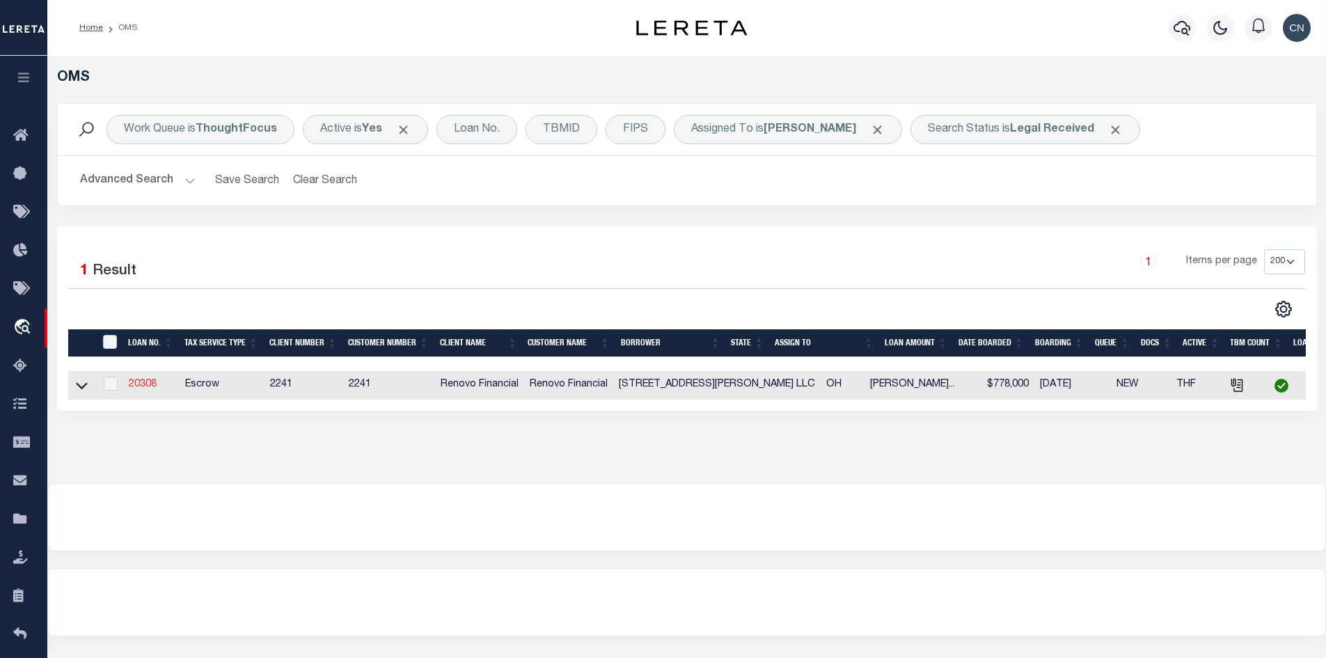
click at [146, 384] on link "20308" at bounding box center [143, 384] width 28 height 10
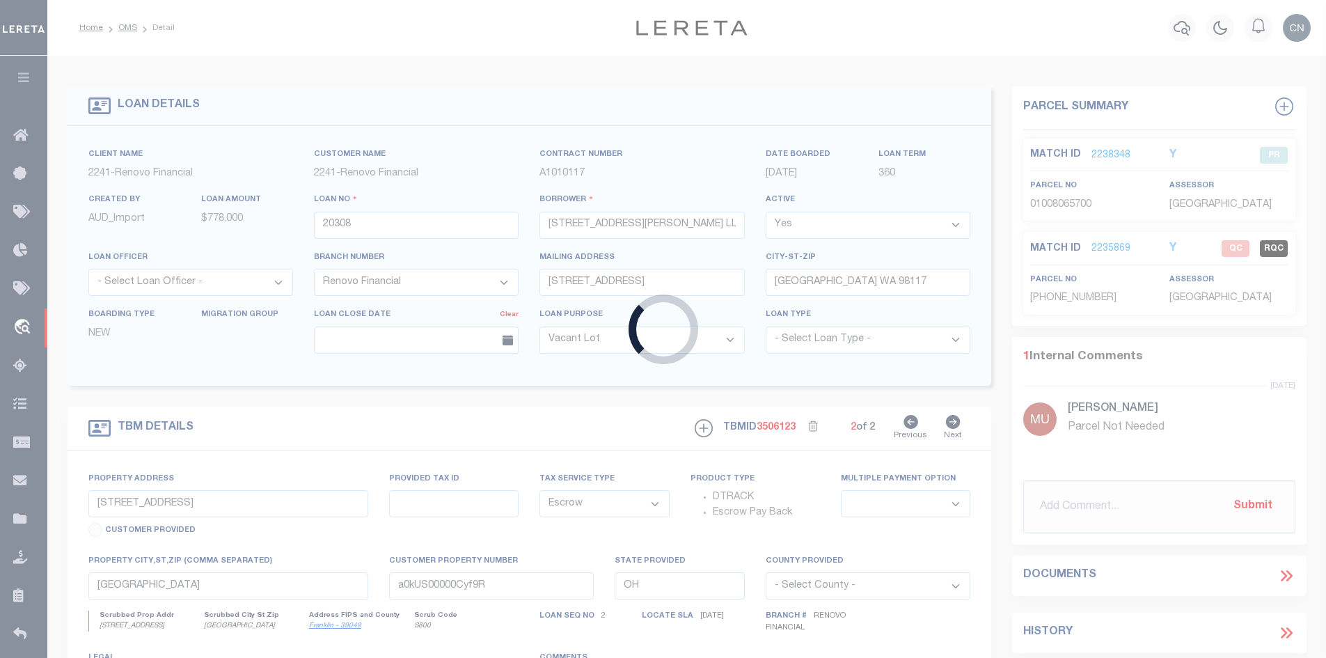
type input "[STREET_ADDRESS][PERSON_NAME]"
select select
type input "a0kUS00000CZwob"
select select
select select "25066"
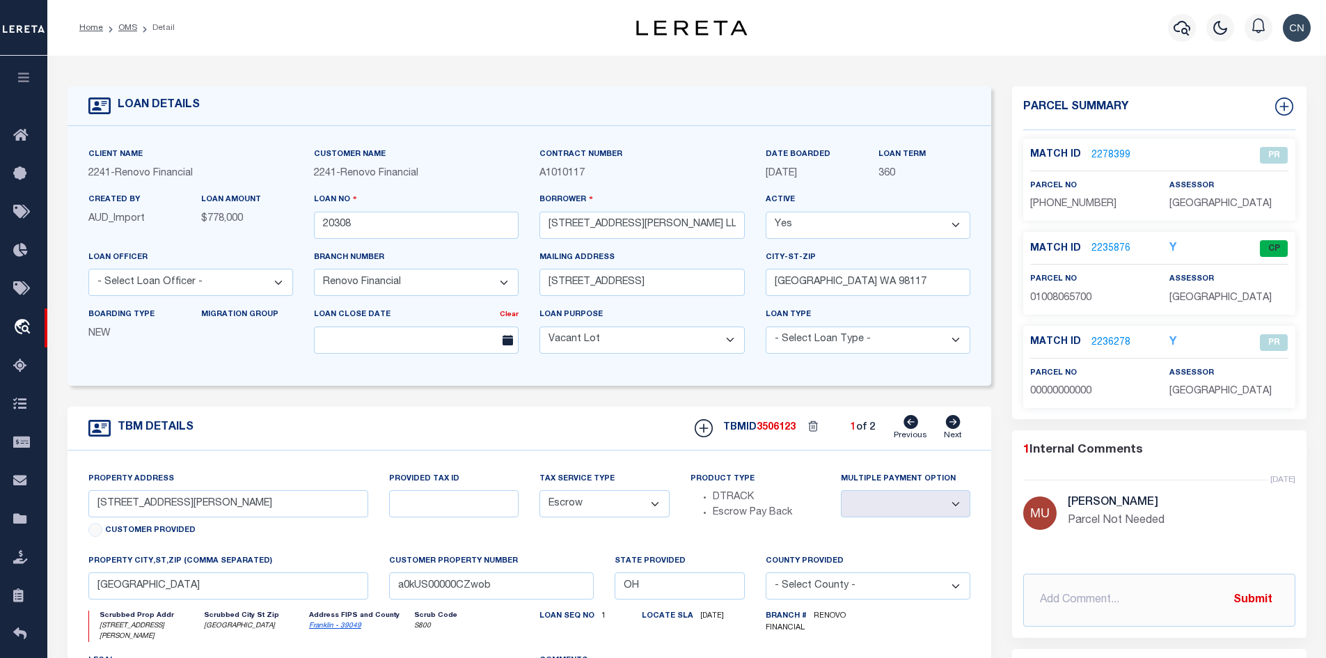
click at [1104, 247] on link "2235876" at bounding box center [1111, 249] width 39 height 15
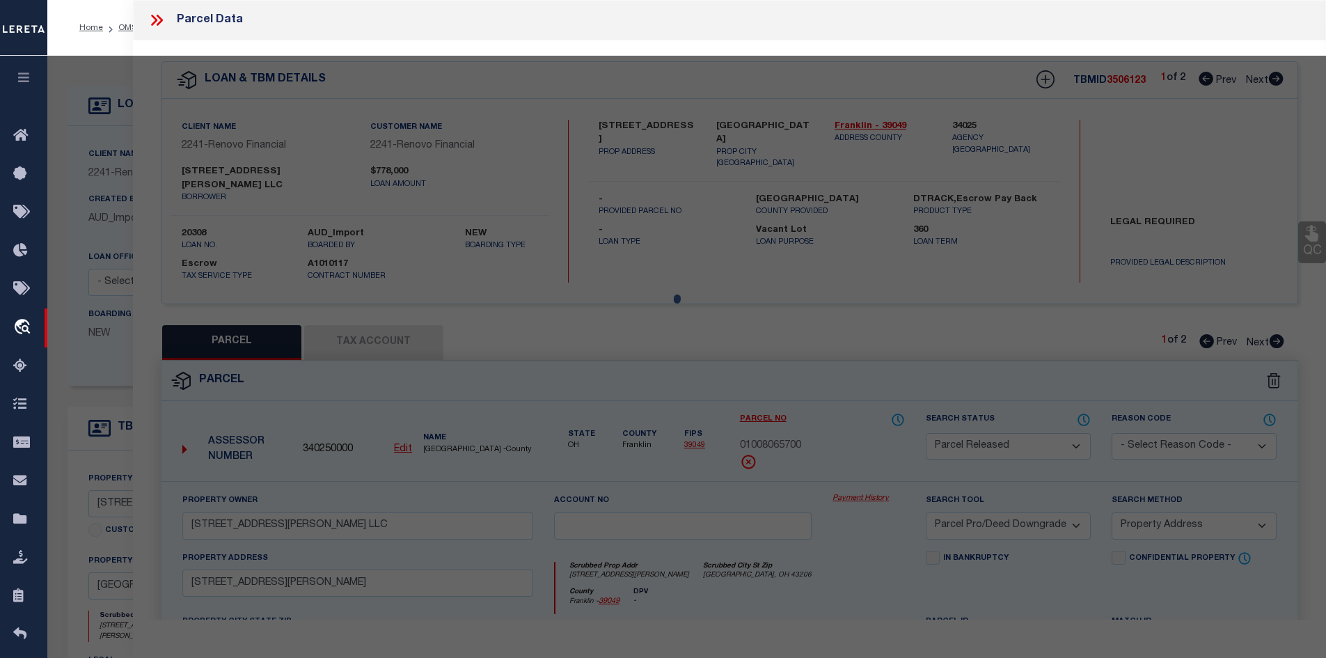
select select "AS"
select select
checkbox input "false"
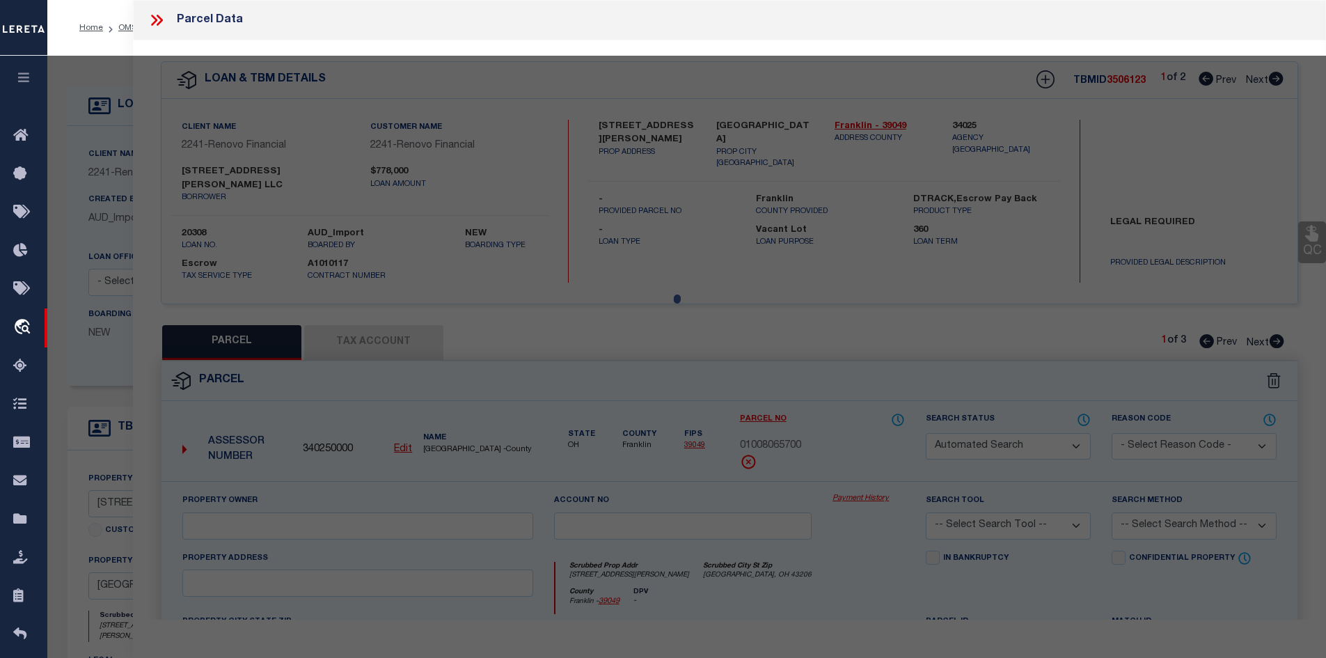
select select "CP"
type input "[STREET_ADDRESS][PERSON_NAME] LLC"
select select "AGW"
select select "LEG"
type input "[STREET_ADDRESS][PERSON_NAME]"
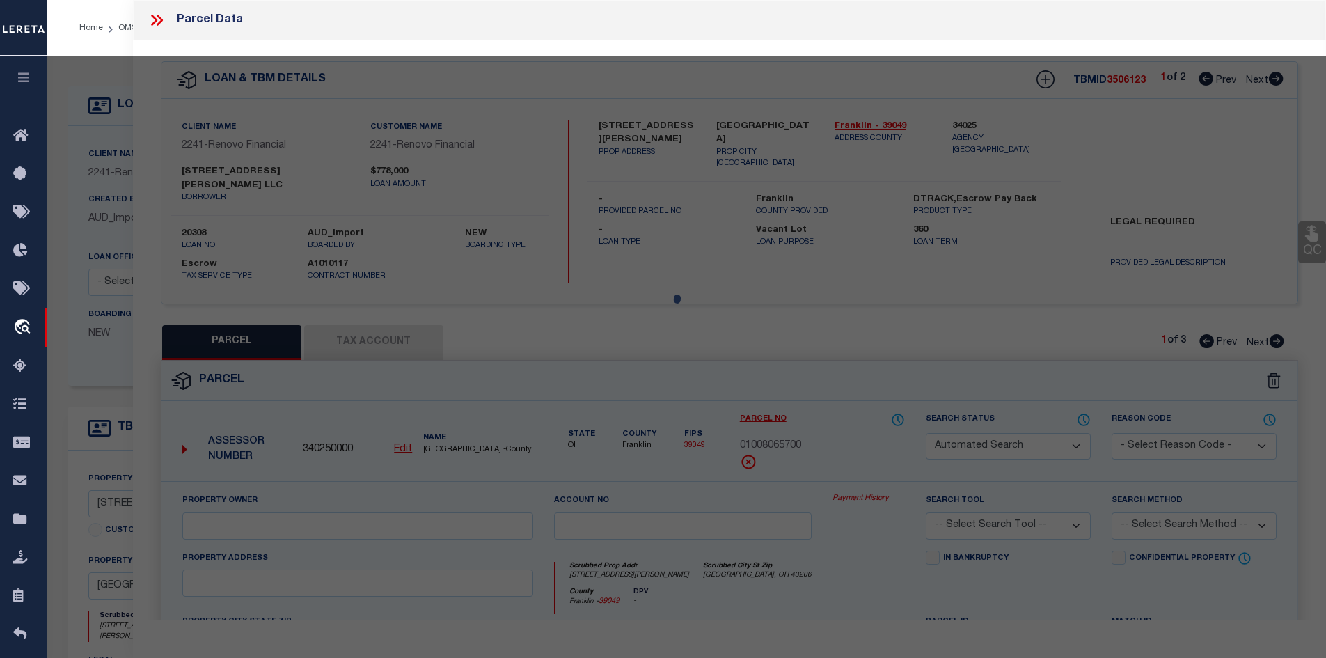
type input "[GEOGRAPHIC_DATA], OH 43206"
type textarea "[PERSON_NAME][GEOGRAPHIC_DATA][STREET_ADDRESS]"
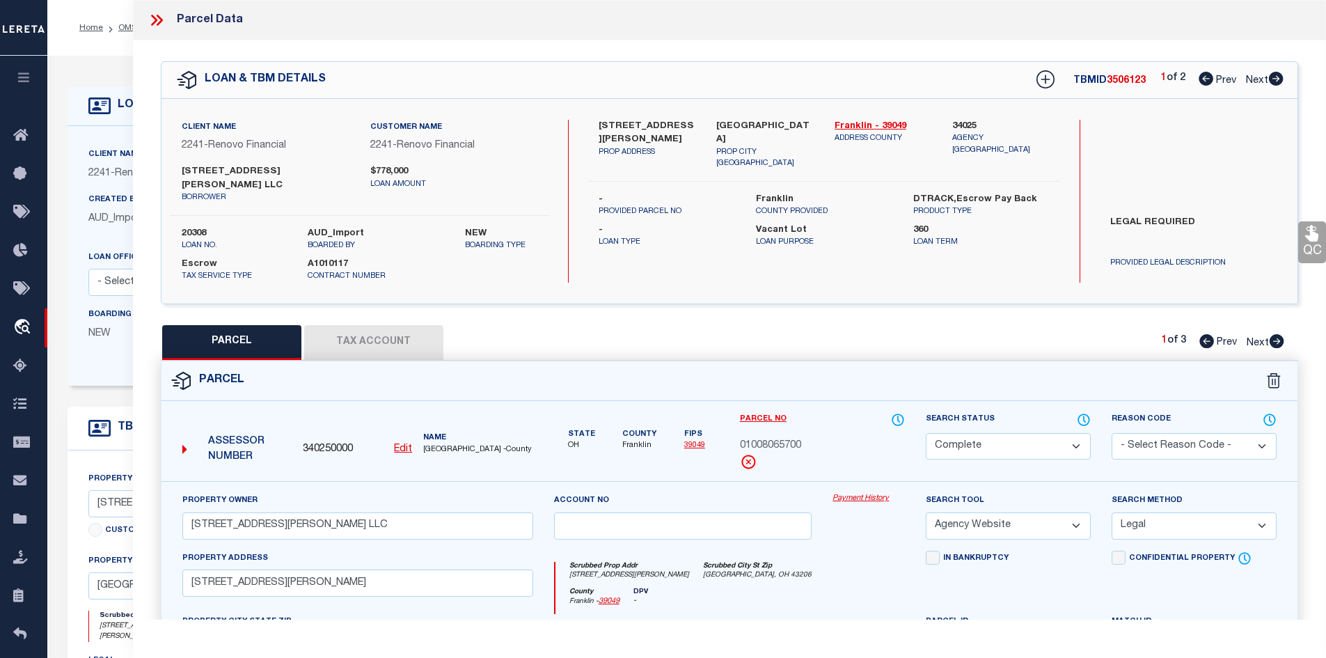
click at [159, 20] on icon at bounding box center [157, 20] width 18 height 18
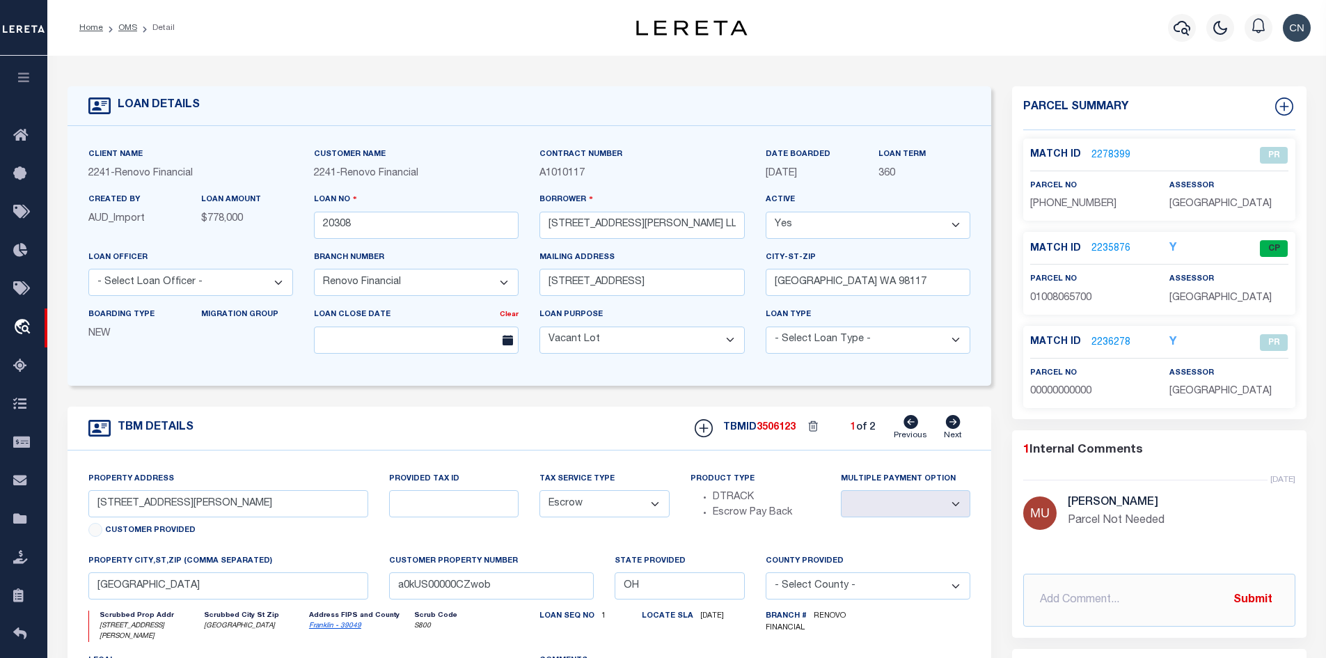
click at [953, 427] on icon at bounding box center [953, 422] width 15 height 14
type input "[STREET_ADDRESS]"
select select
type input "a0kUS00000Cyf9R"
select select
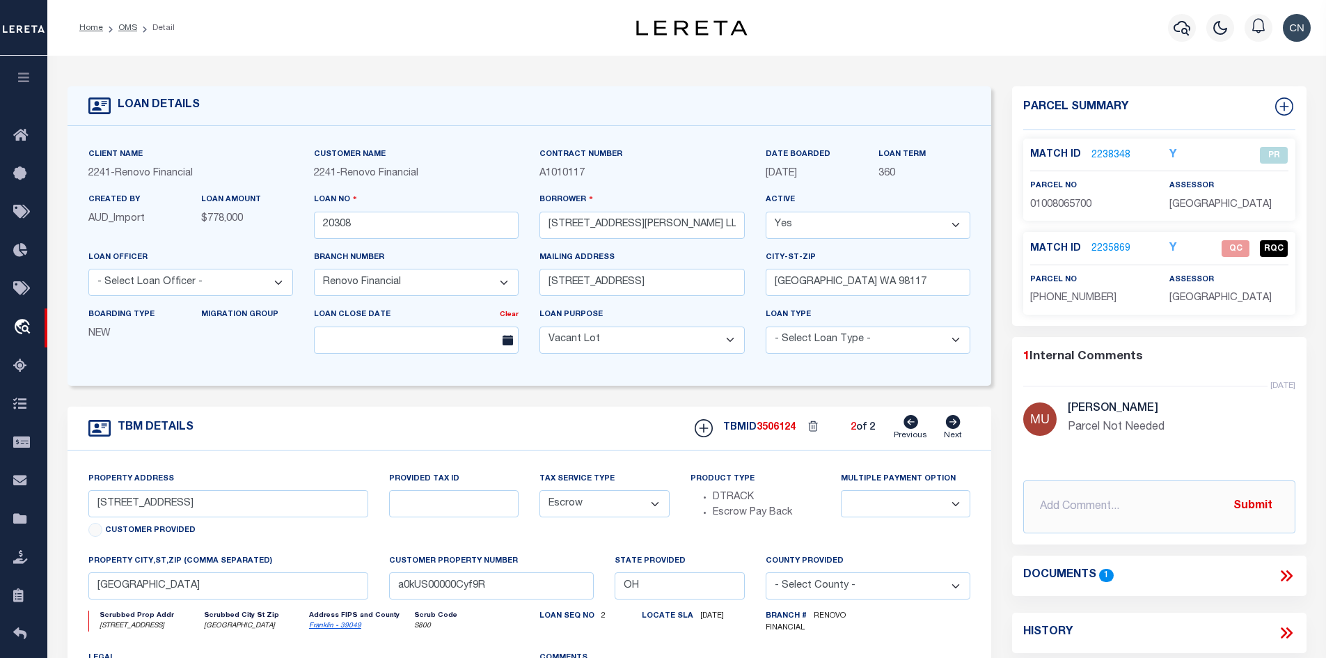
click at [1108, 244] on link "2235869" at bounding box center [1111, 249] width 39 height 15
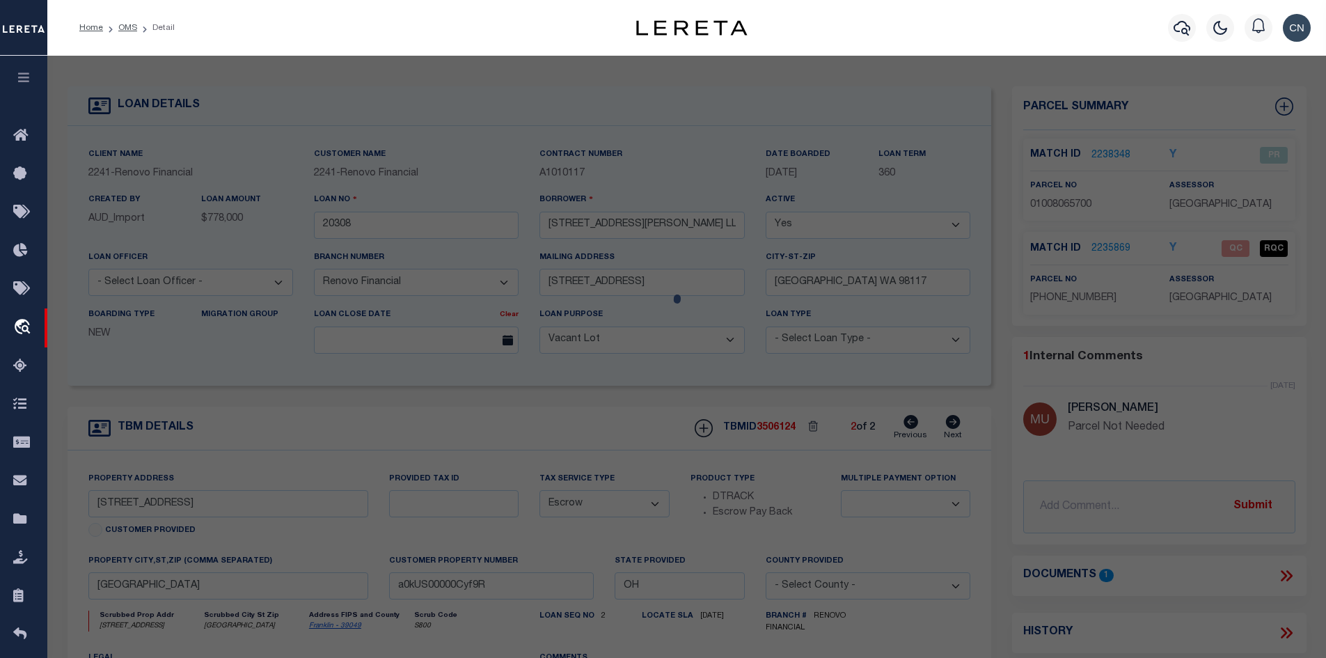
select select "AS"
select select
checkbox input "false"
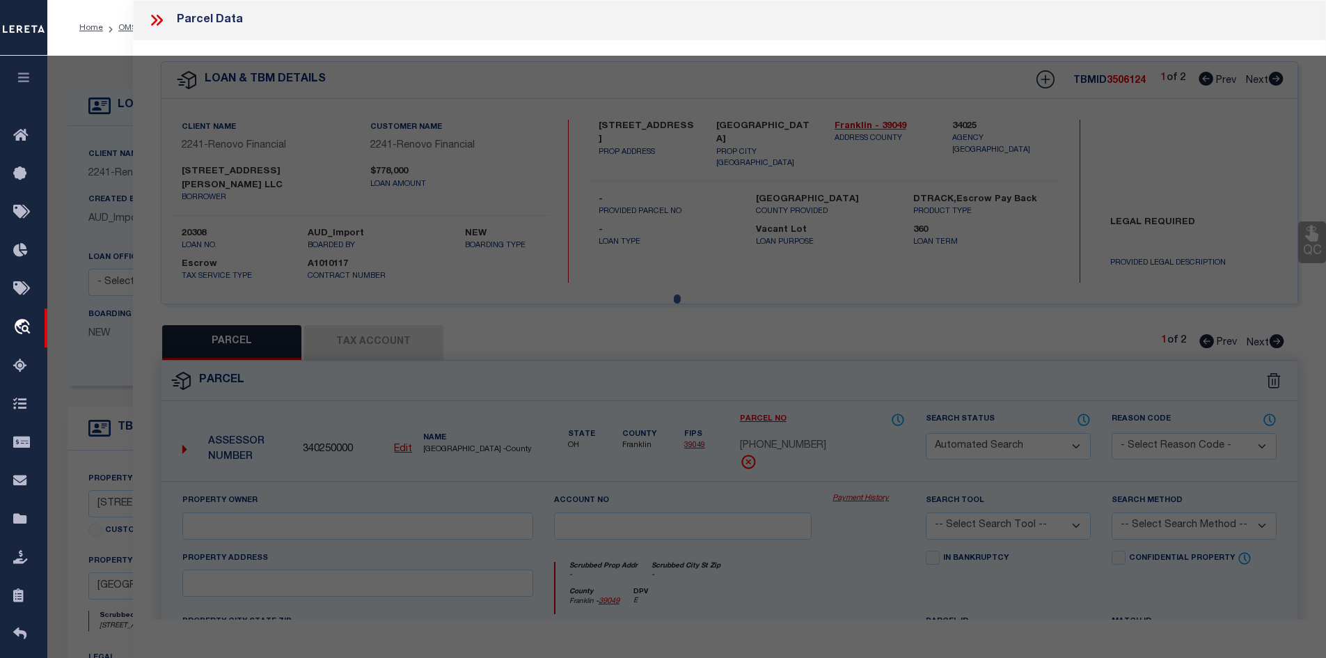
select select "QC"
type input "[STREET_ADDRESS][PERSON_NAME] LLC"
select select "AGW"
select select "LEG"
type input "1414 COLUMBUS ST"
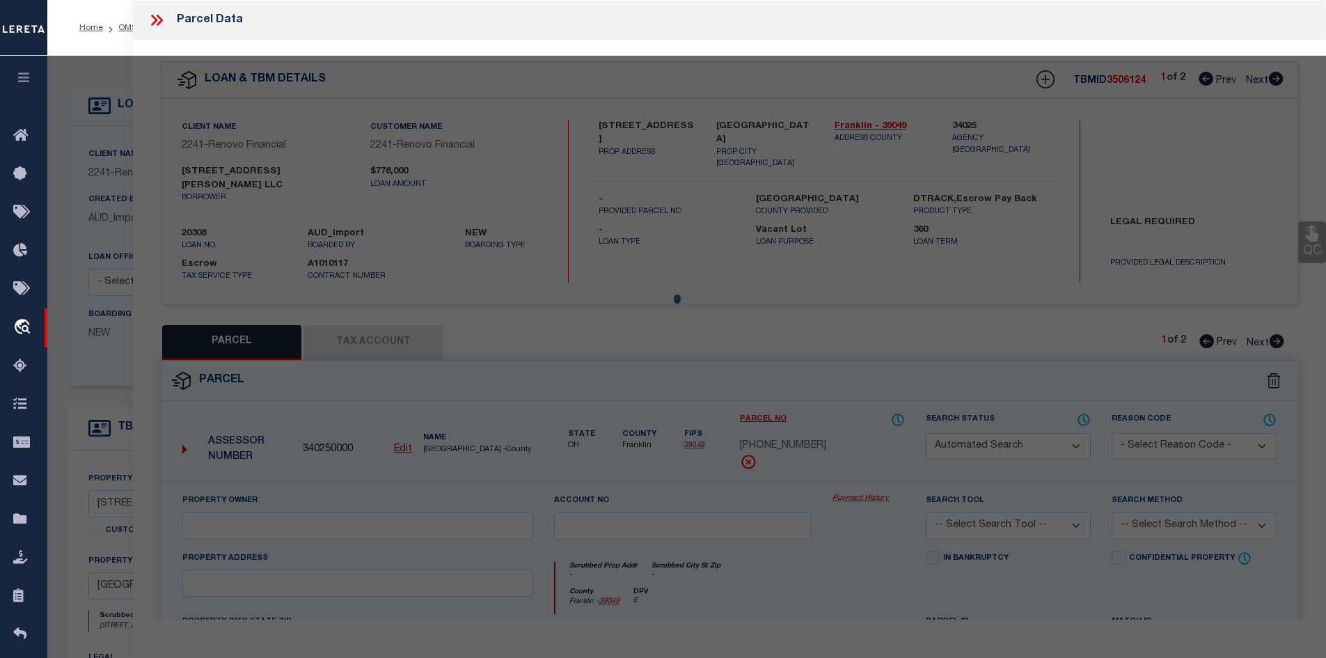
type textarea "[PERSON_NAME][STREET_ADDRESS]"
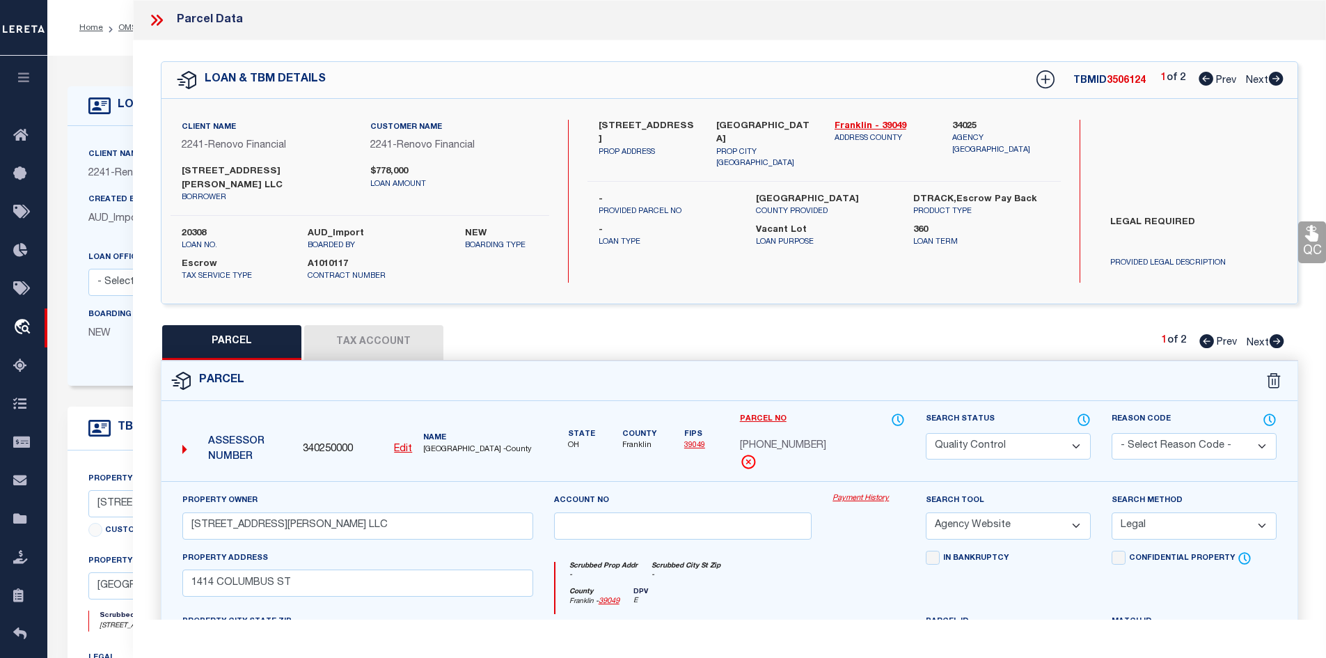
click at [1278, 81] on icon at bounding box center [1275, 79] width 15 height 14
select select "AS"
select select
checkbox input "false"
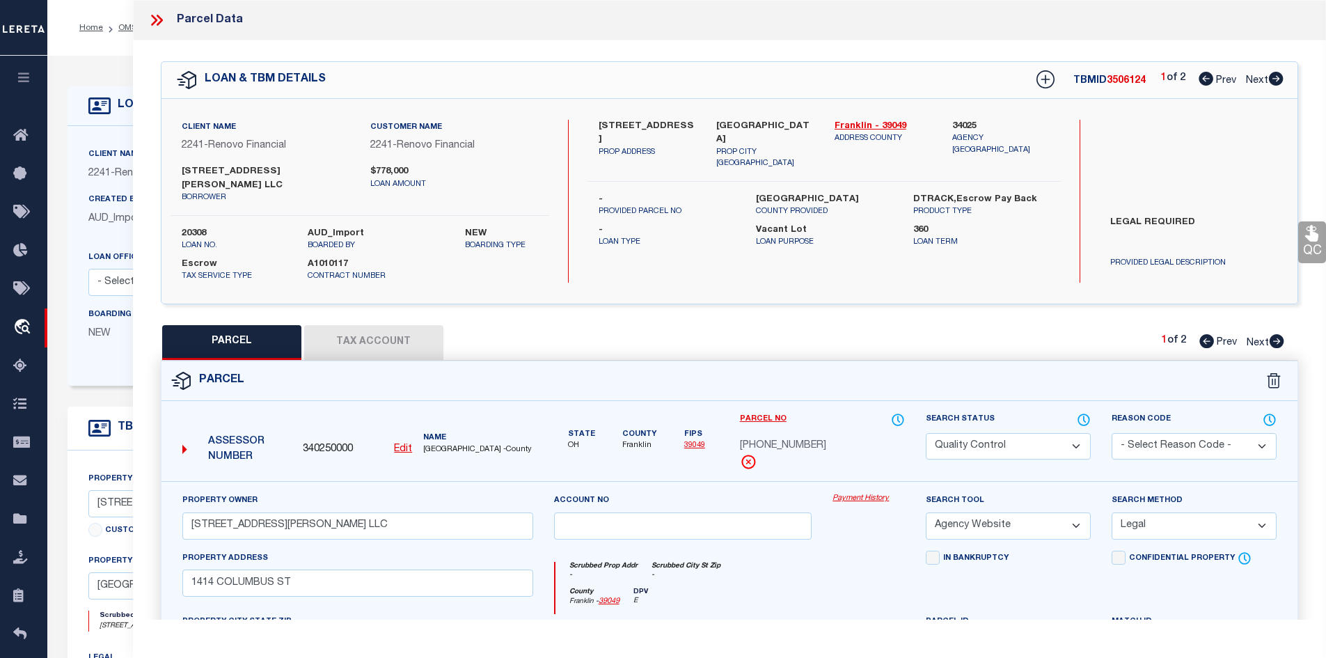
checkbox input "false"
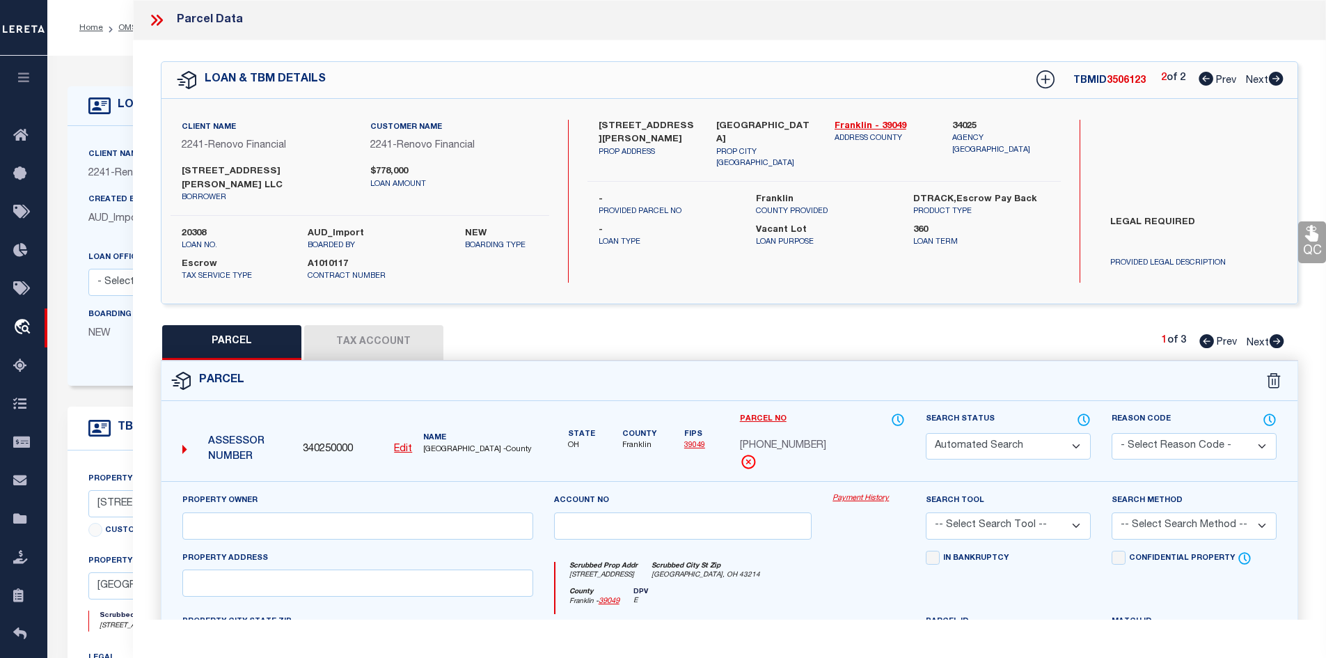
select select "PR"
select select "099"
select select "AGW"
select select "LEG"
type input "[STREET_ADDRESS]"
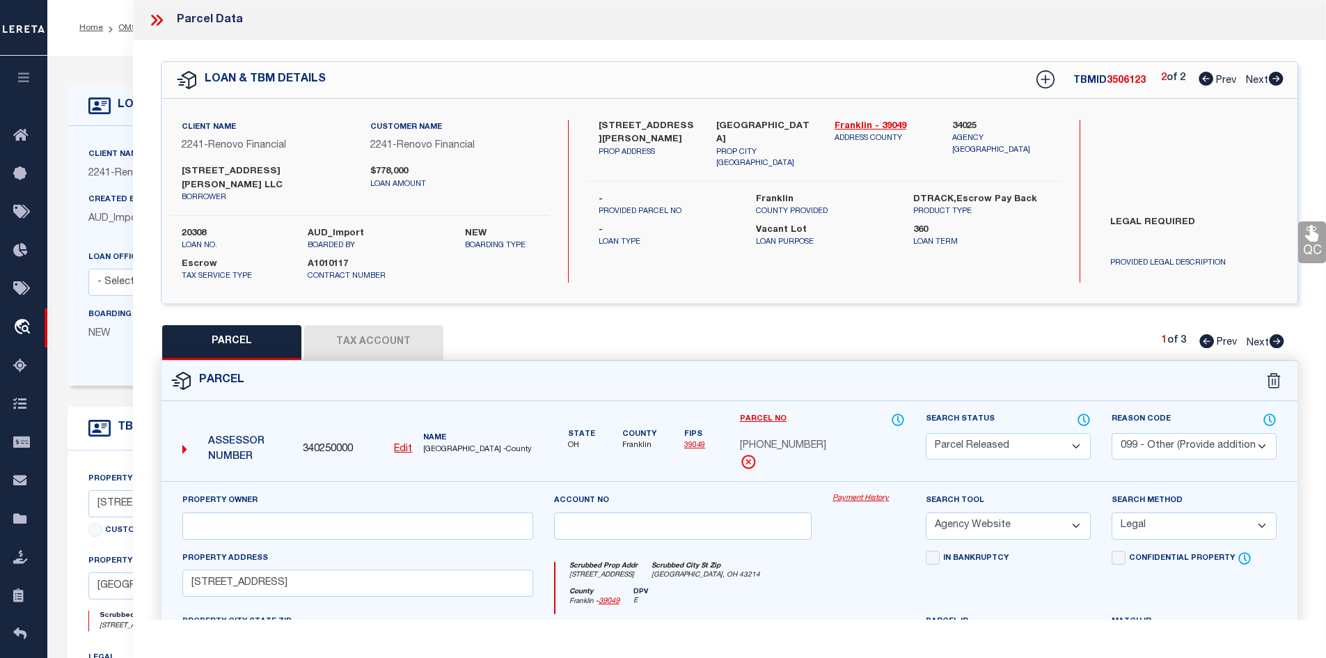
click at [1199, 81] on icon at bounding box center [1206, 79] width 15 height 14
select select "AS"
select select
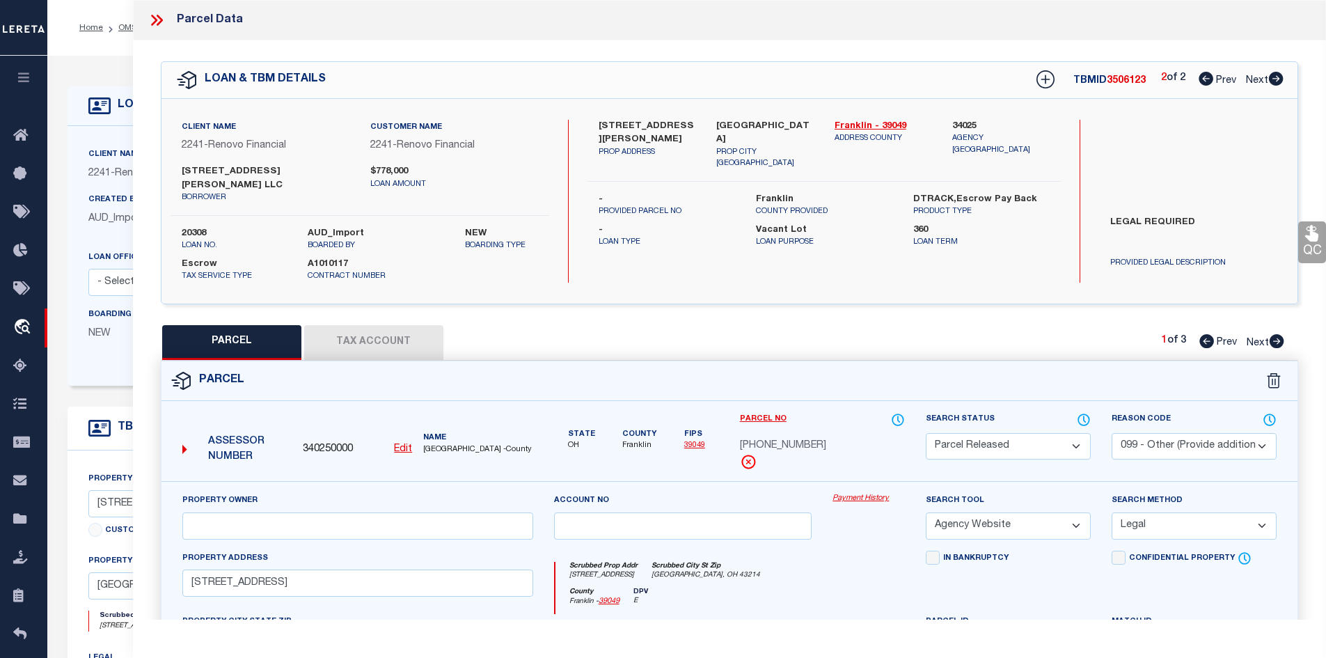
checkbox input "false"
select select "PR"
type input "[STREET_ADDRESS][PERSON_NAME] LLC"
select select "PRO"
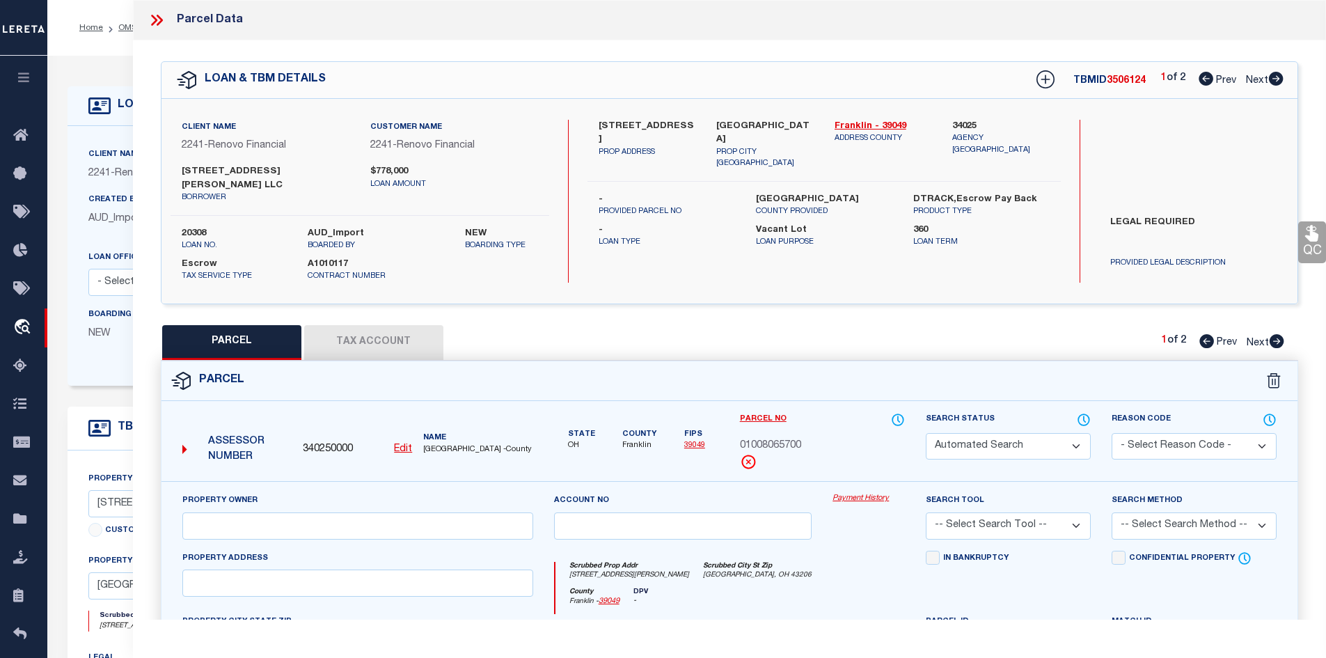
select select "ADD"
type input "[STREET_ADDRESS][PERSON_NAME]"
type input "[GEOGRAPHIC_DATA], OH 43206"
type textarea "[PERSON_NAME][GEOGRAPHIC_DATA][STREET_ADDRESS]"
type textarea "Parcel Not Needed"
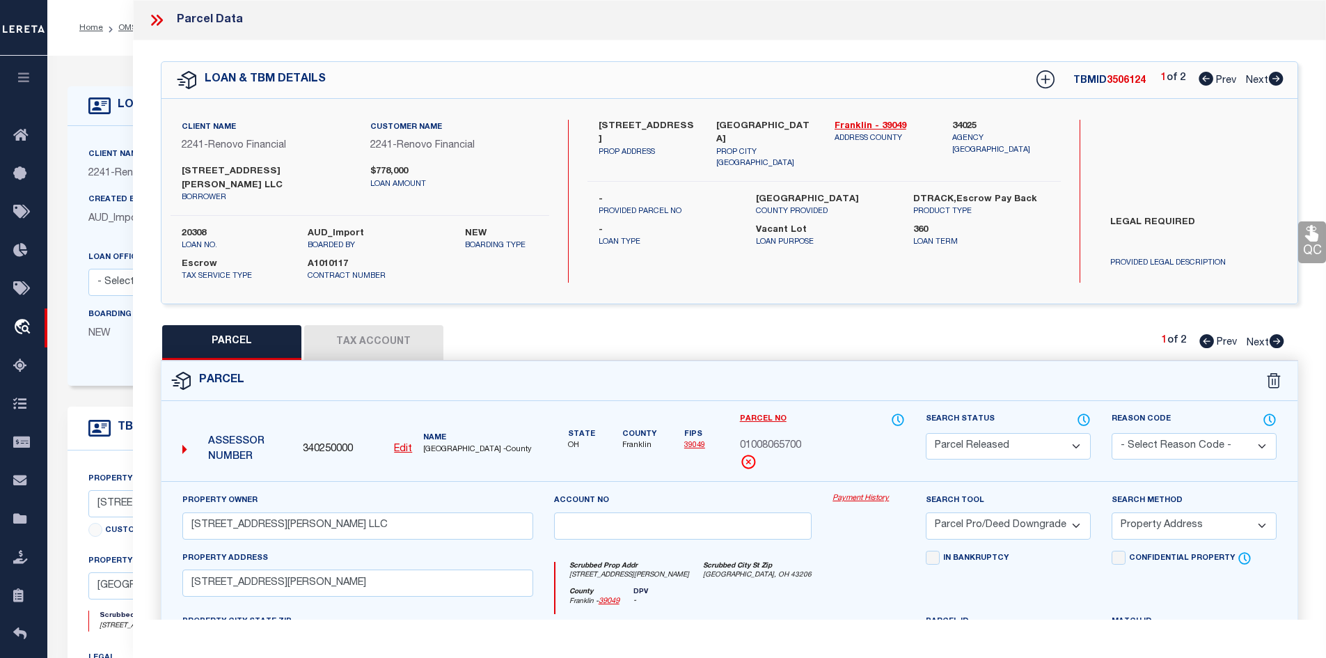
click at [1274, 80] on icon at bounding box center [1275, 79] width 15 height 14
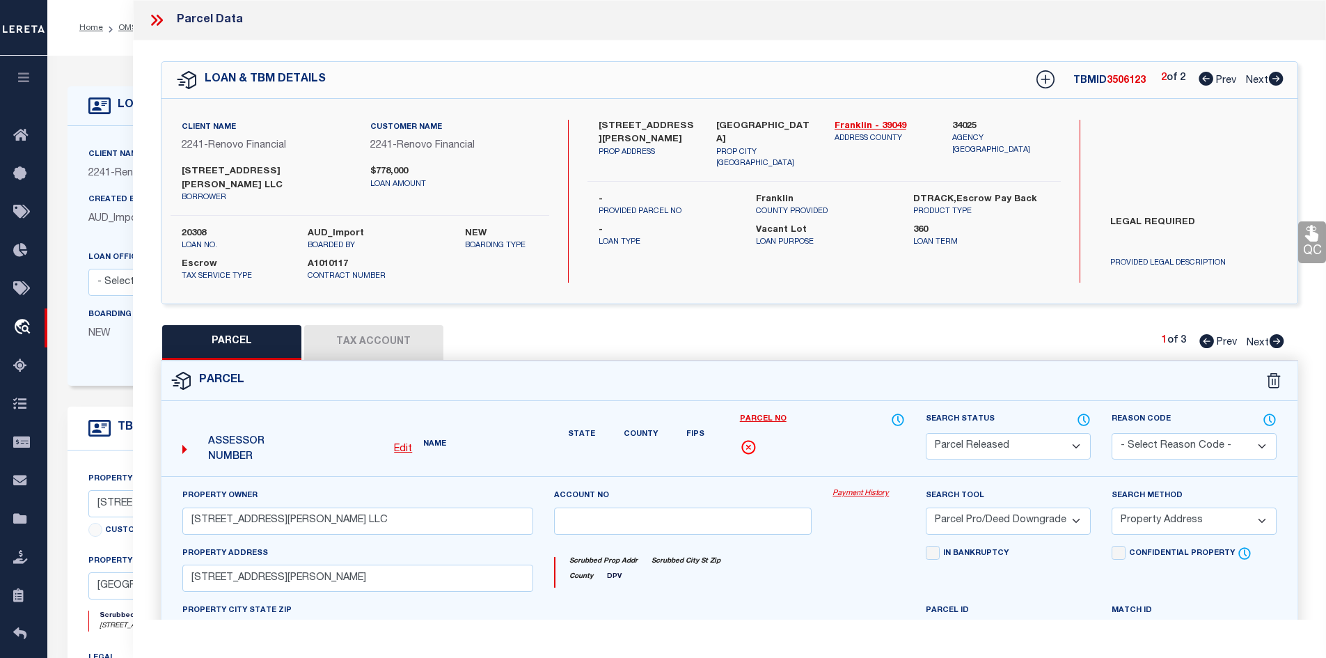
select select "AS"
select select
checkbox input "false"
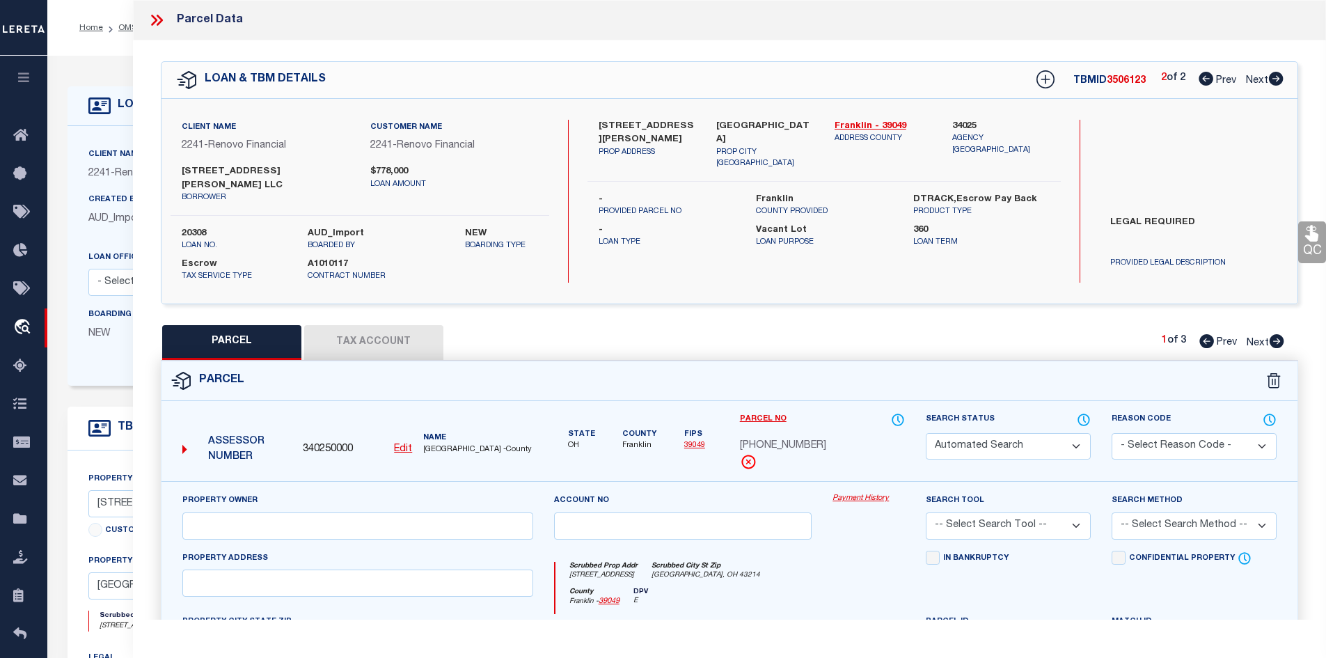
select select "PR"
select select "099"
select select "AGW"
select select "LEG"
type input "[STREET_ADDRESS]"
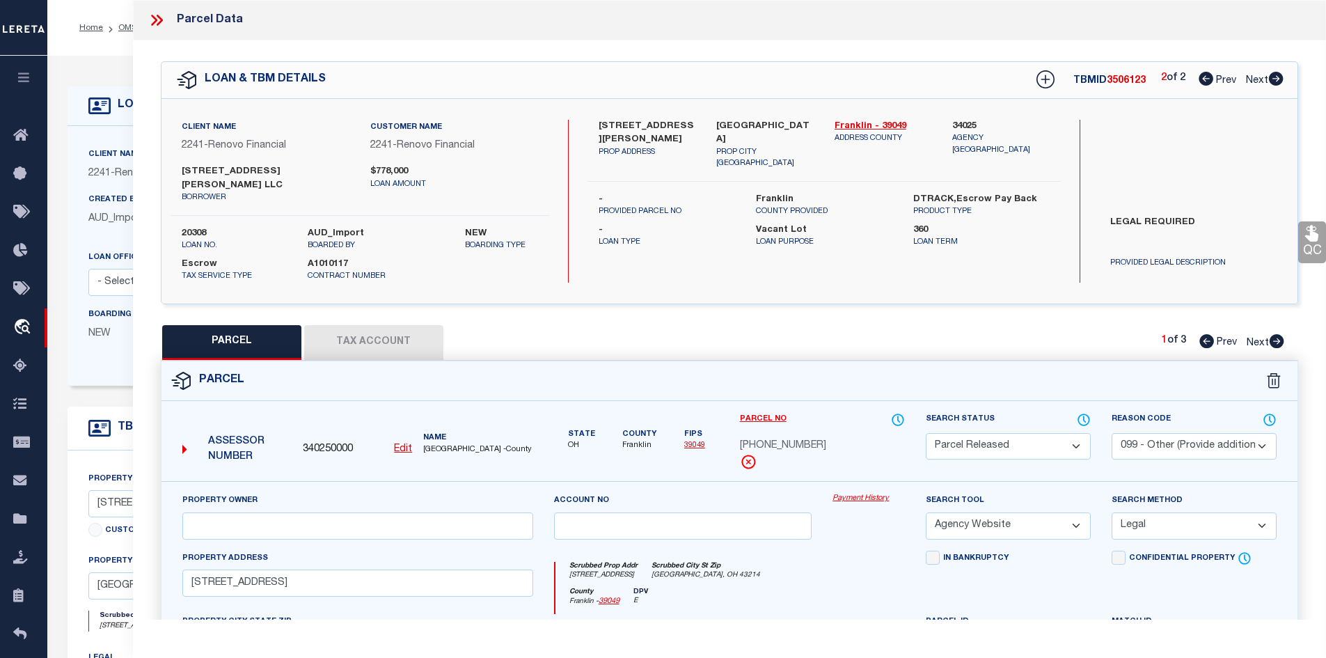
click at [1204, 79] on icon at bounding box center [1206, 79] width 15 height 14
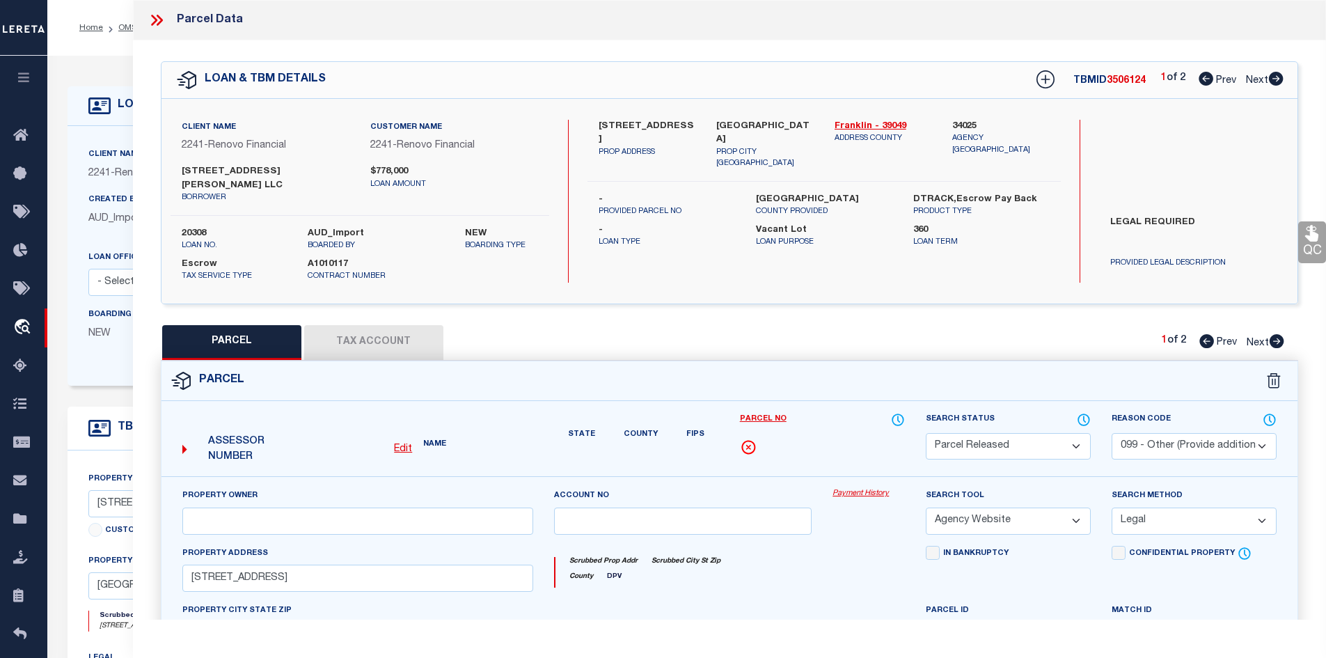
select select "AS"
select select
checkbox input "false"
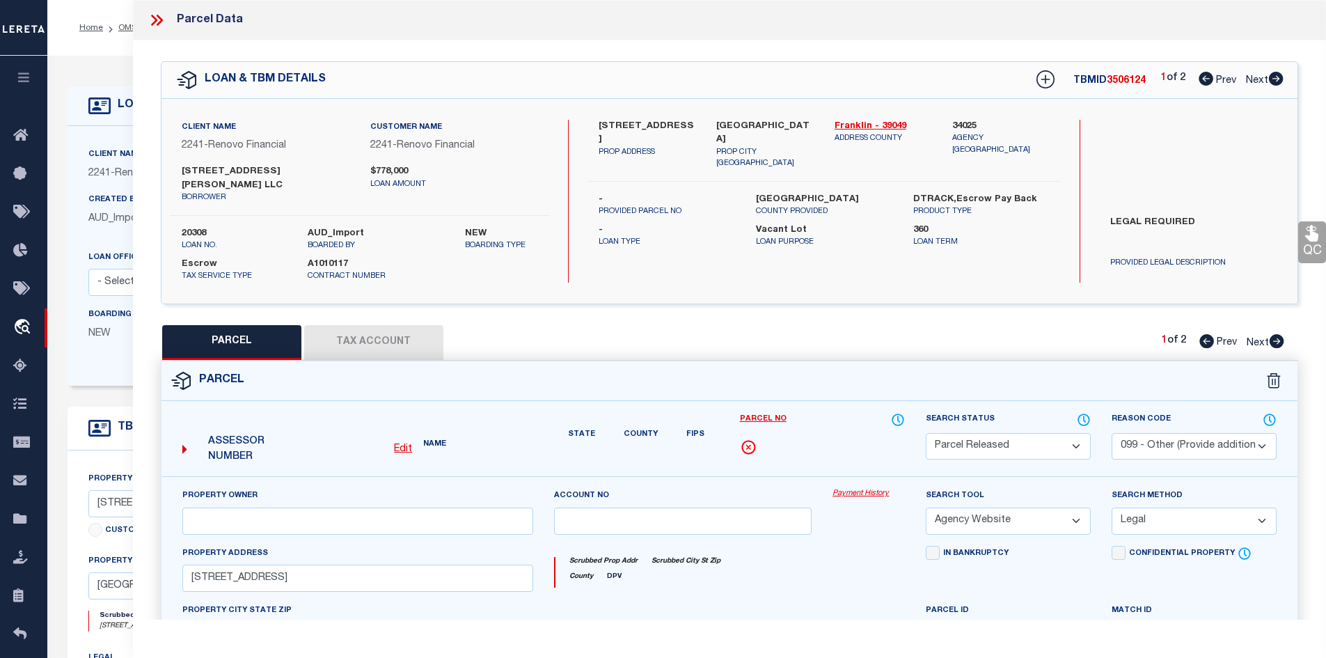
checkbox input "false"
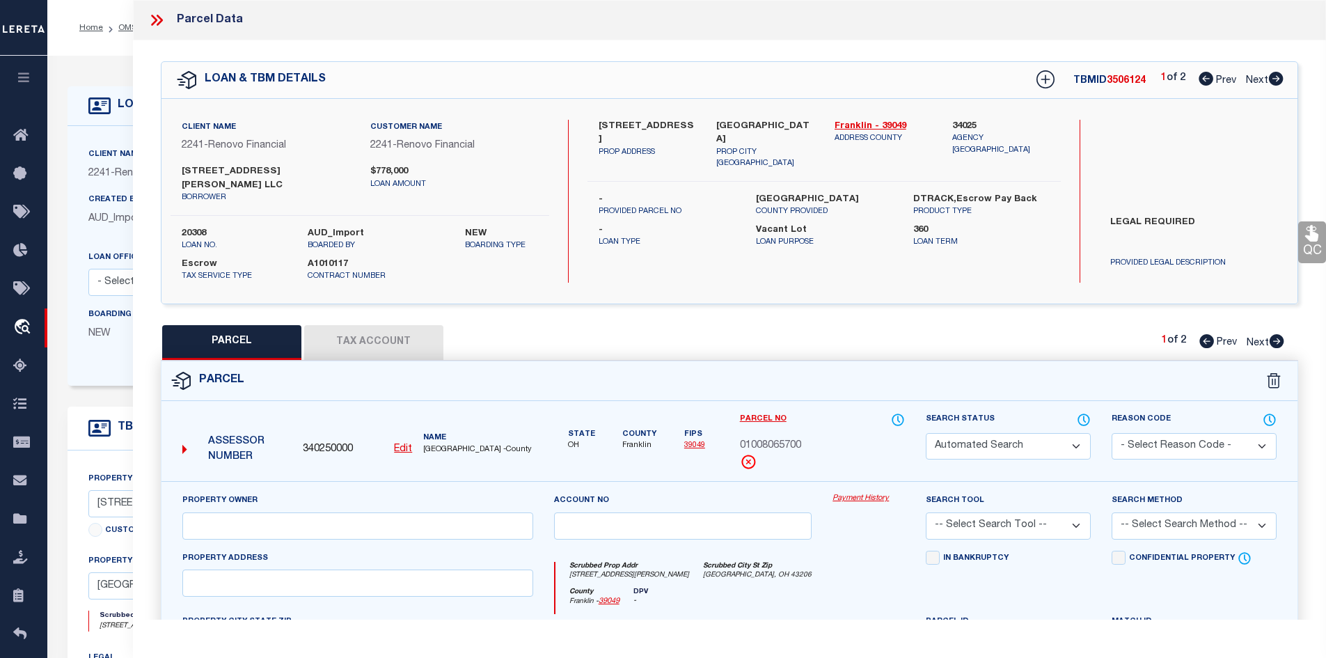
select select "PR"
click at [1275, 79] on icon at bounding box center [1275, 79] width 15 height 14
click at [157, 21] on icon at bounding box center [154, 20] width 6 height 11
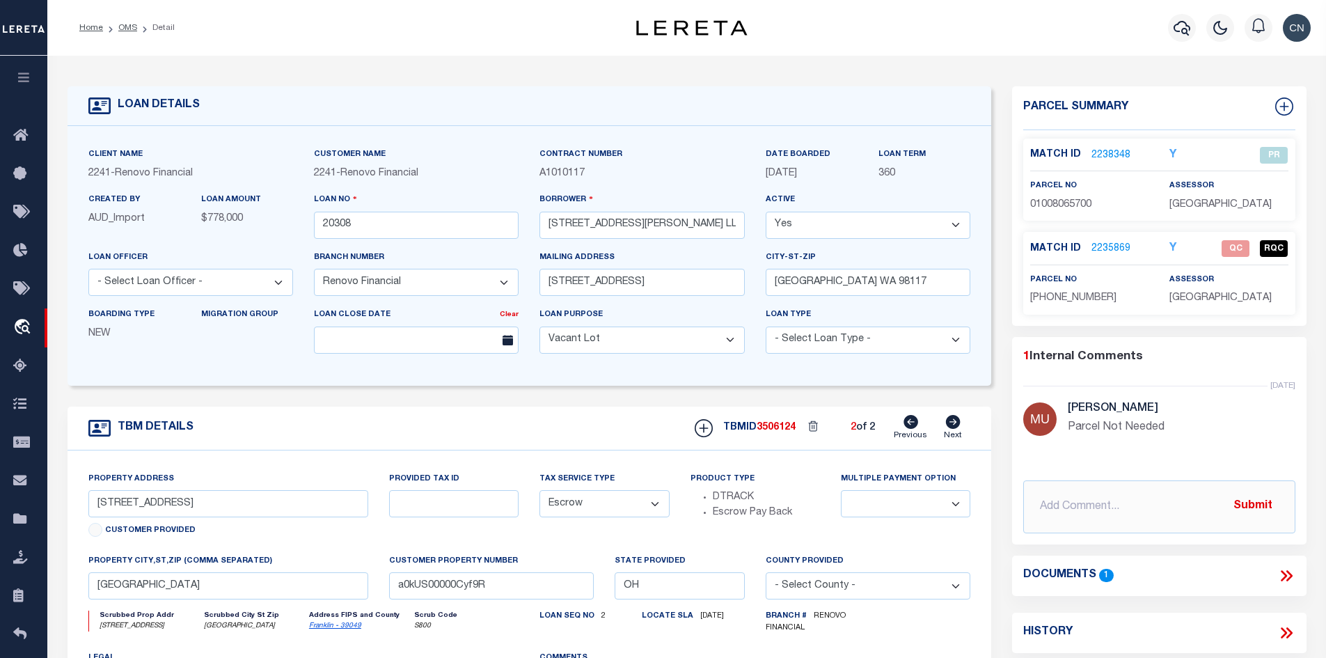
click at [1107, 242] on link "2235869" at bounding box center [1111, 249] width 39 height 15
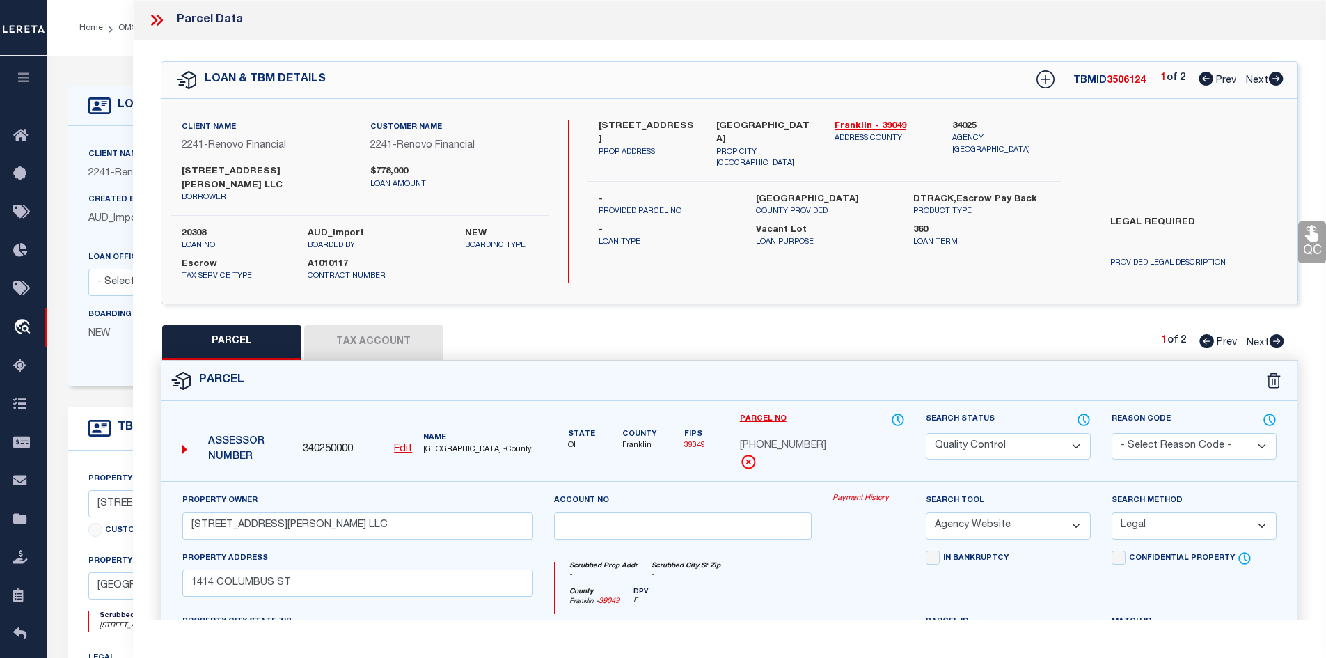
click at [1277, 334] on icon at bounding box center [1277, 341] width 15 height 14
click at [1202, 334] on icon at bounding box center [1206, 341] width 15 height 14
click at [1279, 82] on icon at bounding box center [1276, 79] width 15 height 14
click at [1273, 334] on icon at bounding box center [1277, 341] width 15 height 14
click at [1278, 334] on icon at bounding box center [1276, 341] width 15 height 14
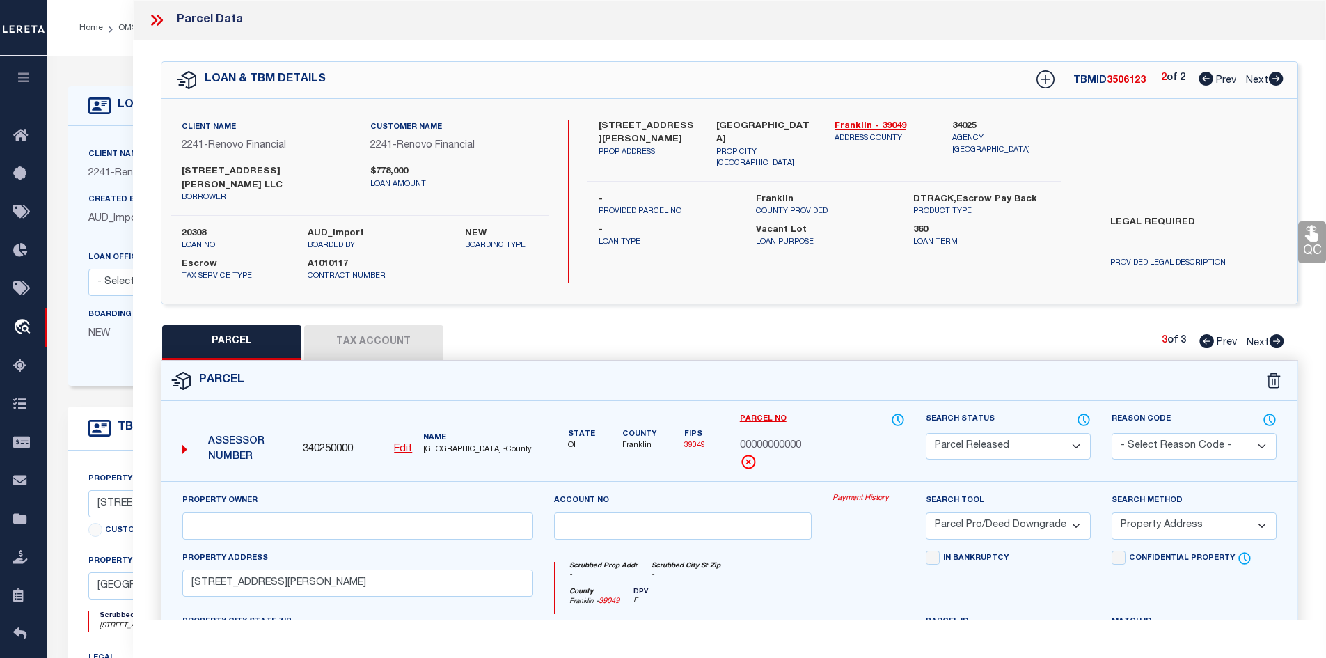
click at [1203, 334] on icon at bounding box center [1206, 341] width 15 height 14
click at [1204, 85] on icon at bounding box center [1206, 79] width 15 height 14
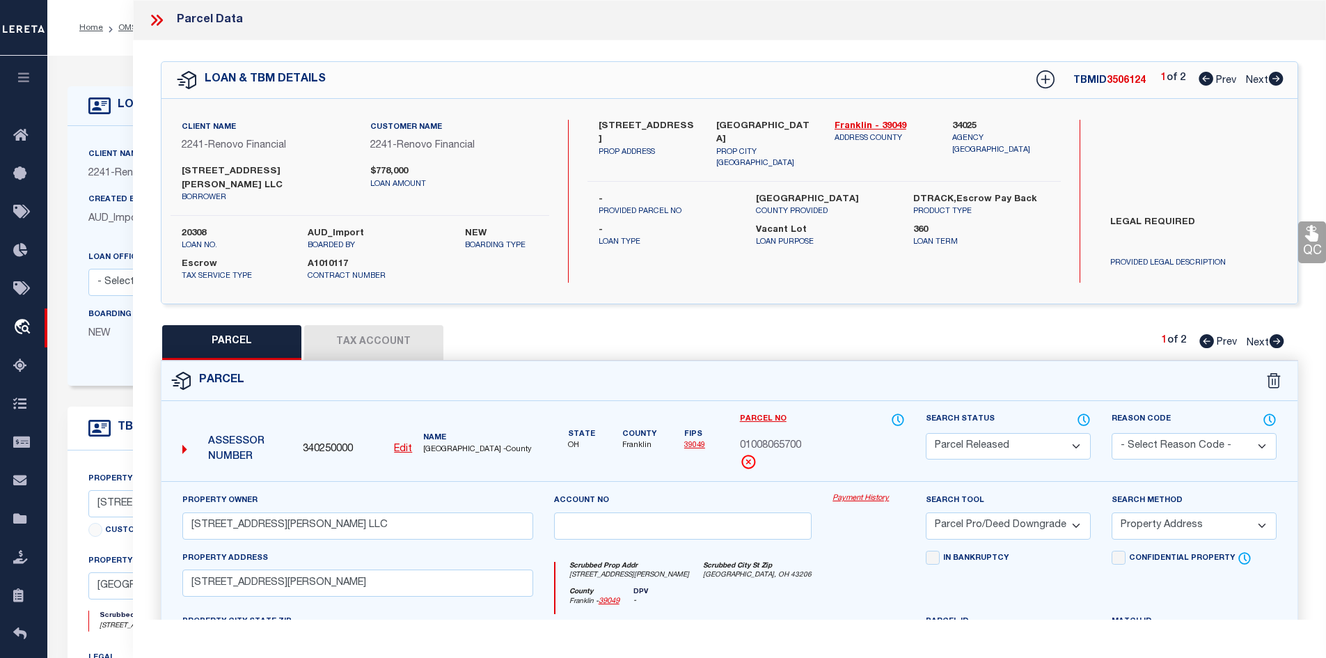
click at [1204, 81] on icon at bounding box center [1206, 79] width 15 height 14
drag, startPoint x: 1276, startPoint y: 330, endPoint x: 860, endPoint y: 448, distance: 432.1
click at [1276, 334] on icon at bounding box center [1277, 341] width 15 height 14
click at [1275, 79] on icon at bounding box center [1276, 79] width 15 height 14
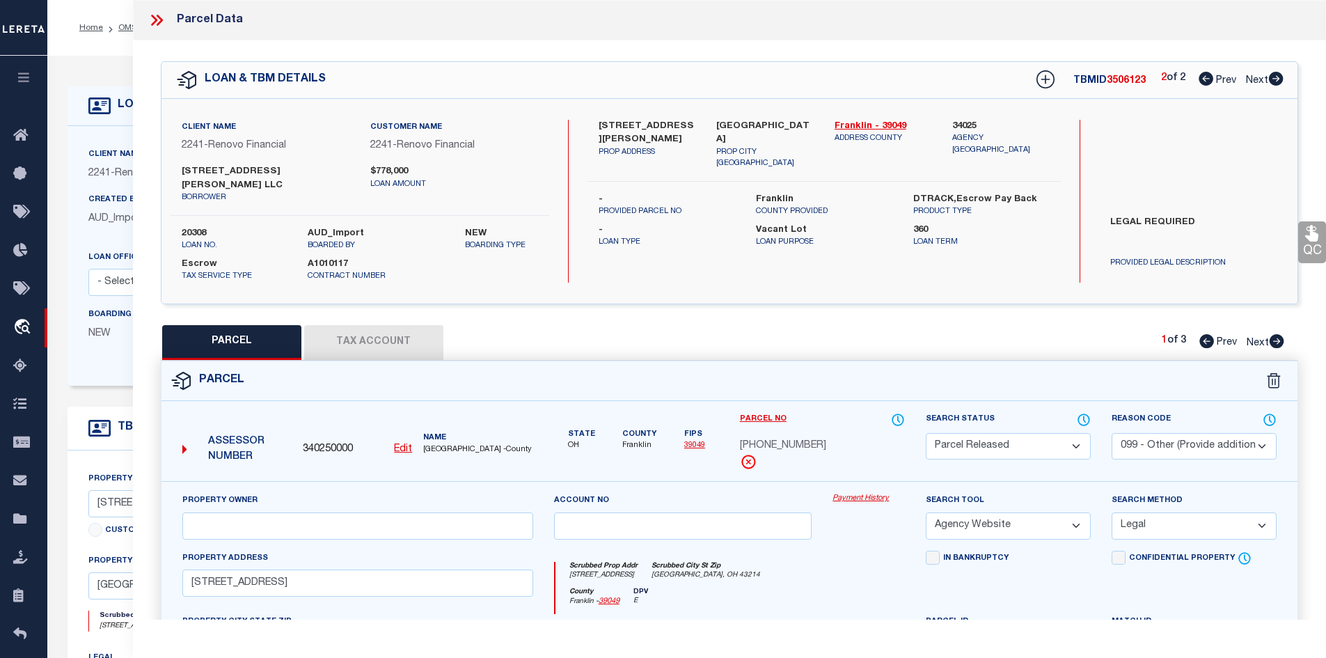
click at [1270, 334] on icon at bounding box center [1277, 341] width 15 height 14
click at [1278, 334] on icon at bounding box center [1276, 341] width 15 height 14
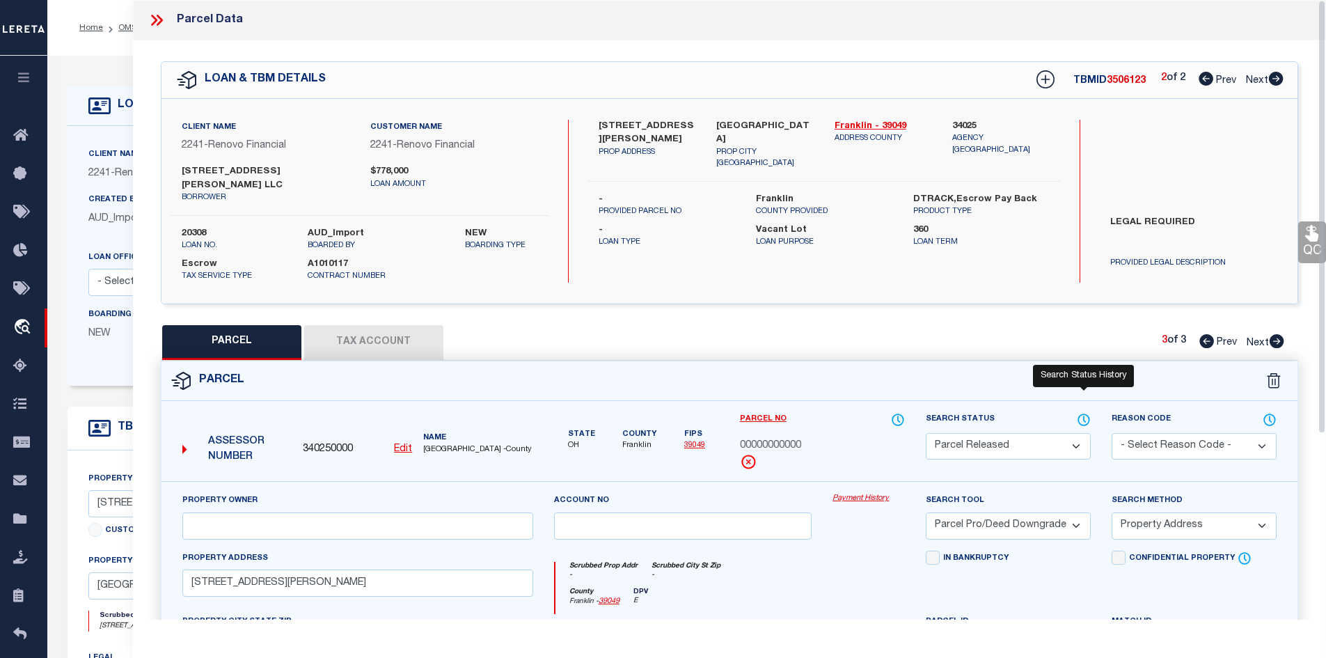
click at [1087, 412] on icon at bounding box center [1084, 419] width 14 height 15
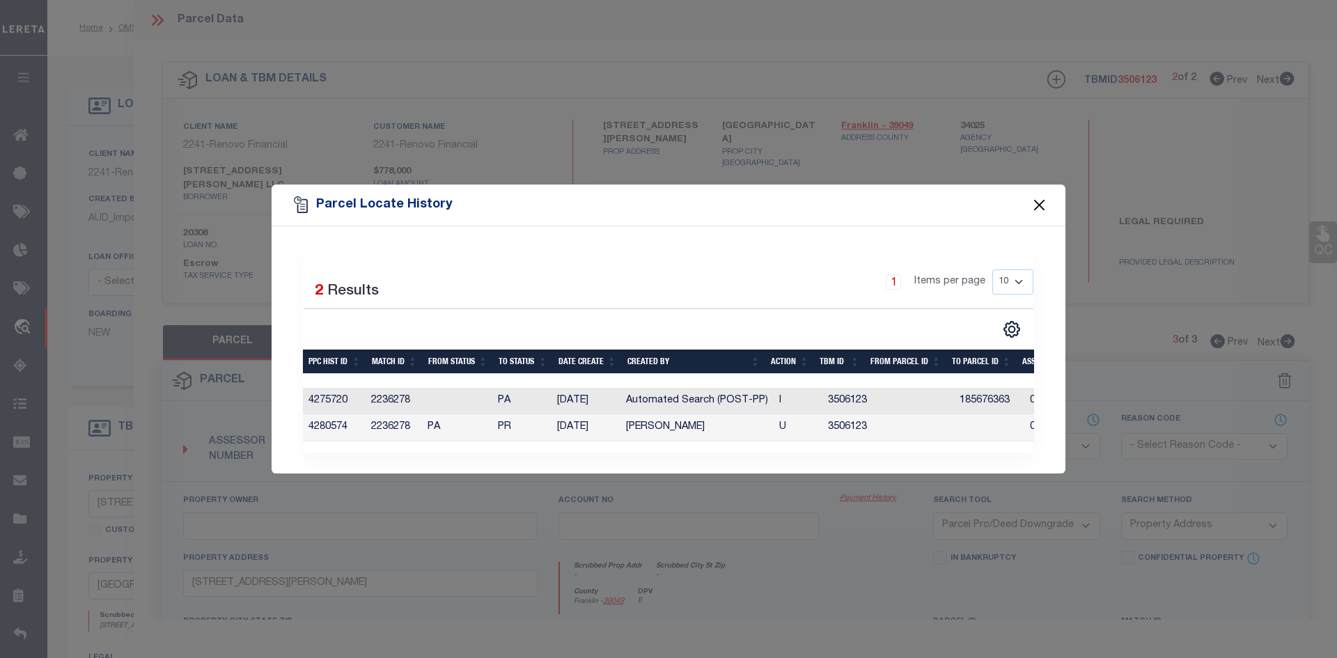
click at [1042, 198] on button "Close" at bounding box center [1039, 205] width 18 height 18
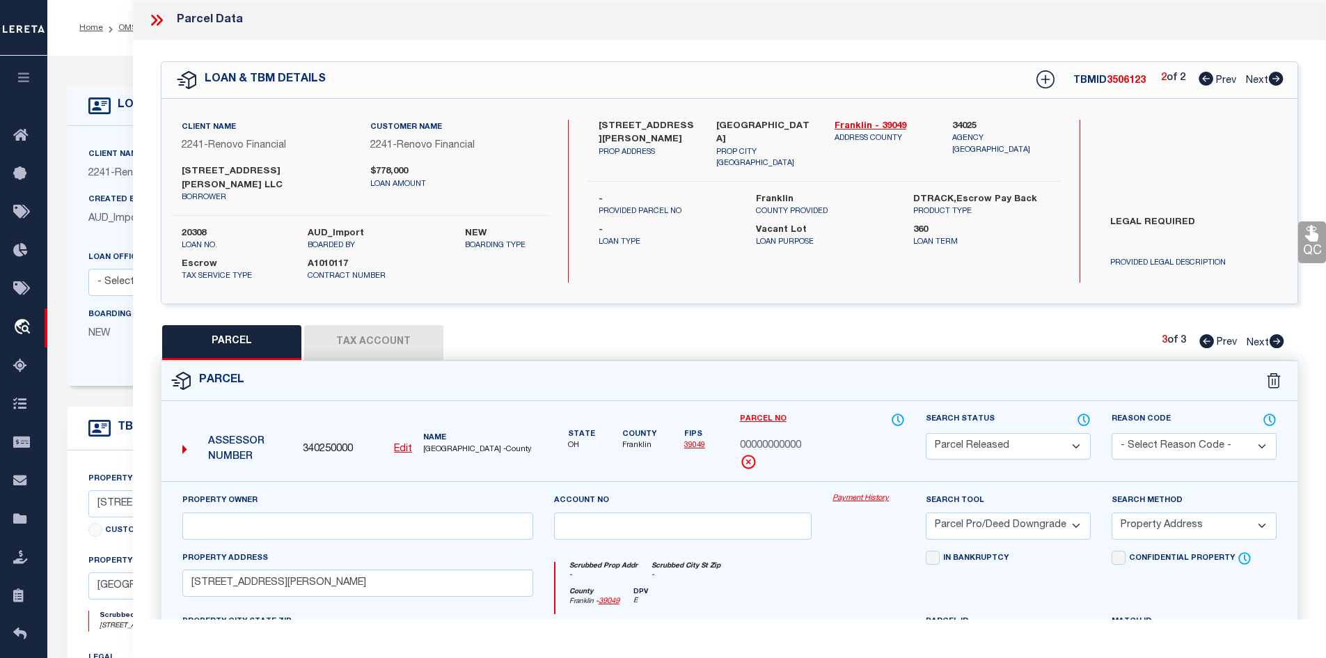
click at [1203, 334] on icon at bounding box center [1206, 341] width 15 height 14
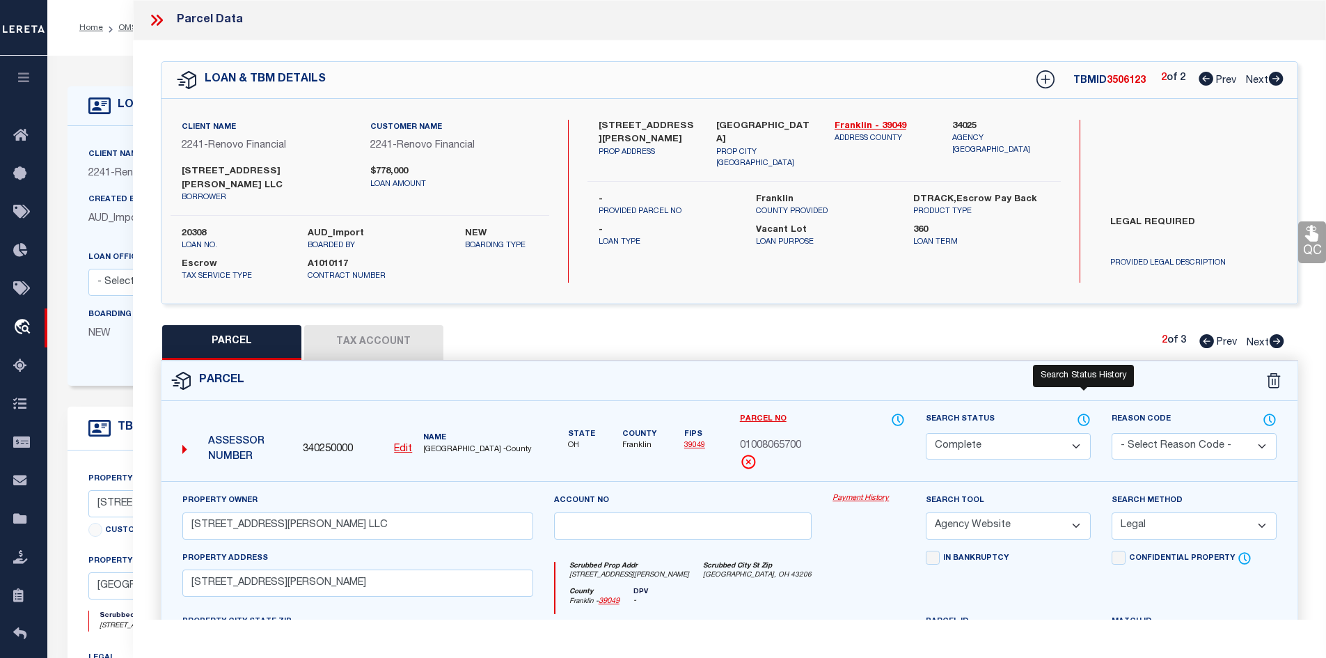
click at [1080, 412] on icon at bounding box center [1084, 419] width 14 height 15
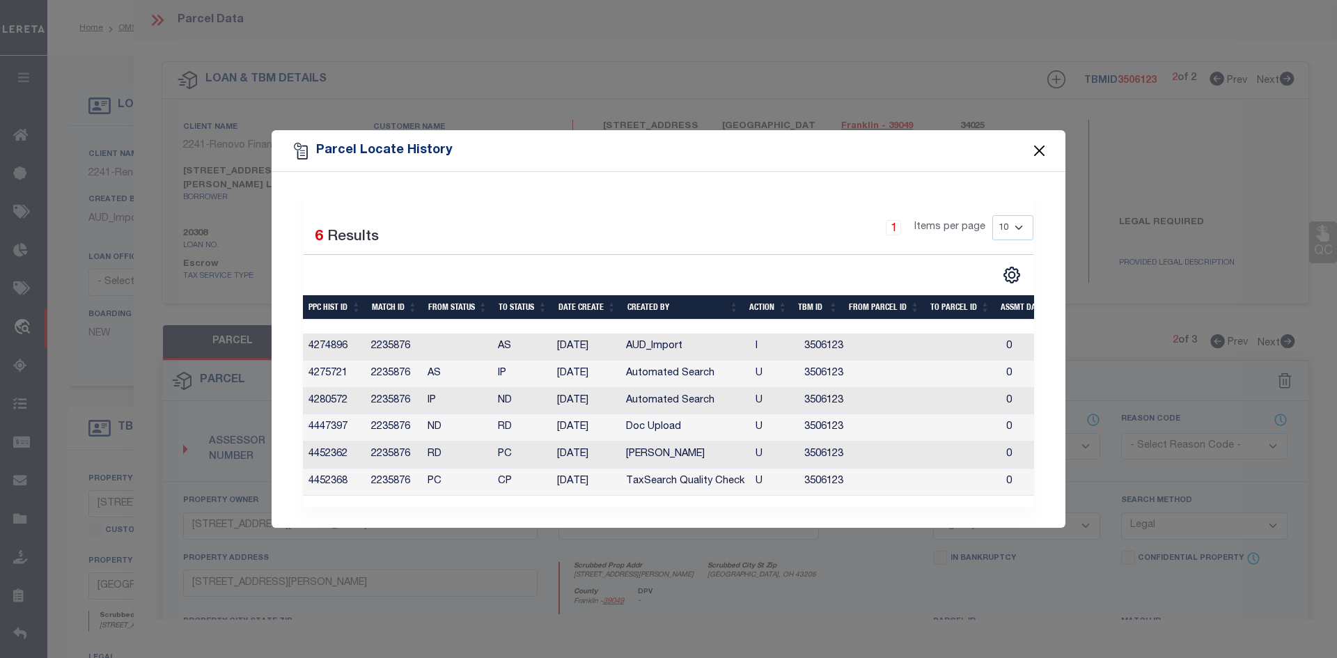
click at [1043, 144] on button "Close" at bounding box center [1039, 151] width 18 height 18
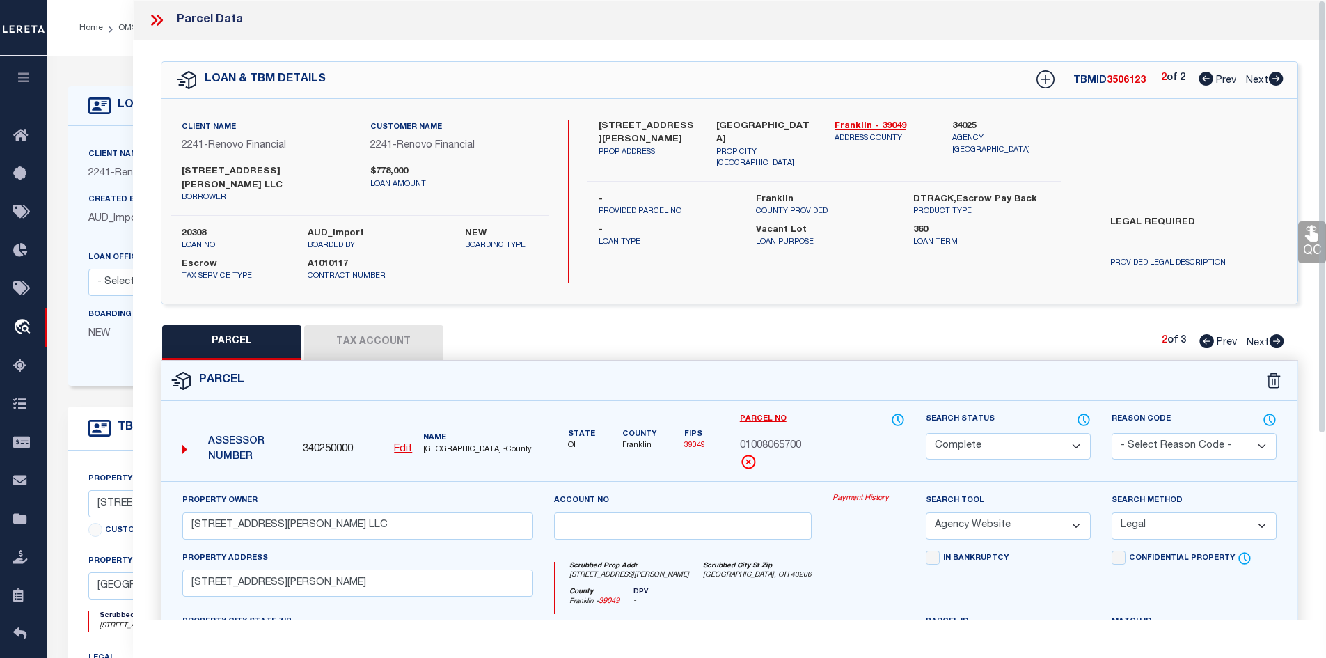
click at [1199, 334] on icon at bounding box center [1206, 341] width 15 height 14
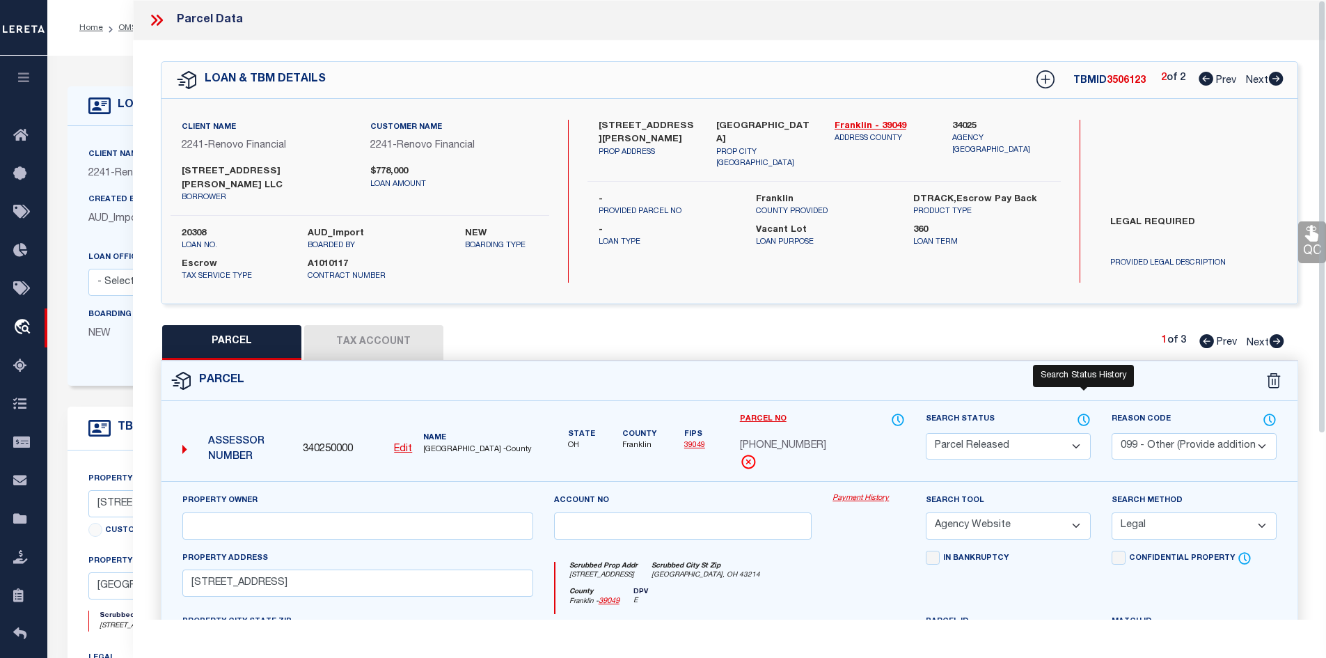
click at [1078, 412] on icon at bounding box center [1084, 419] width 14 height 15
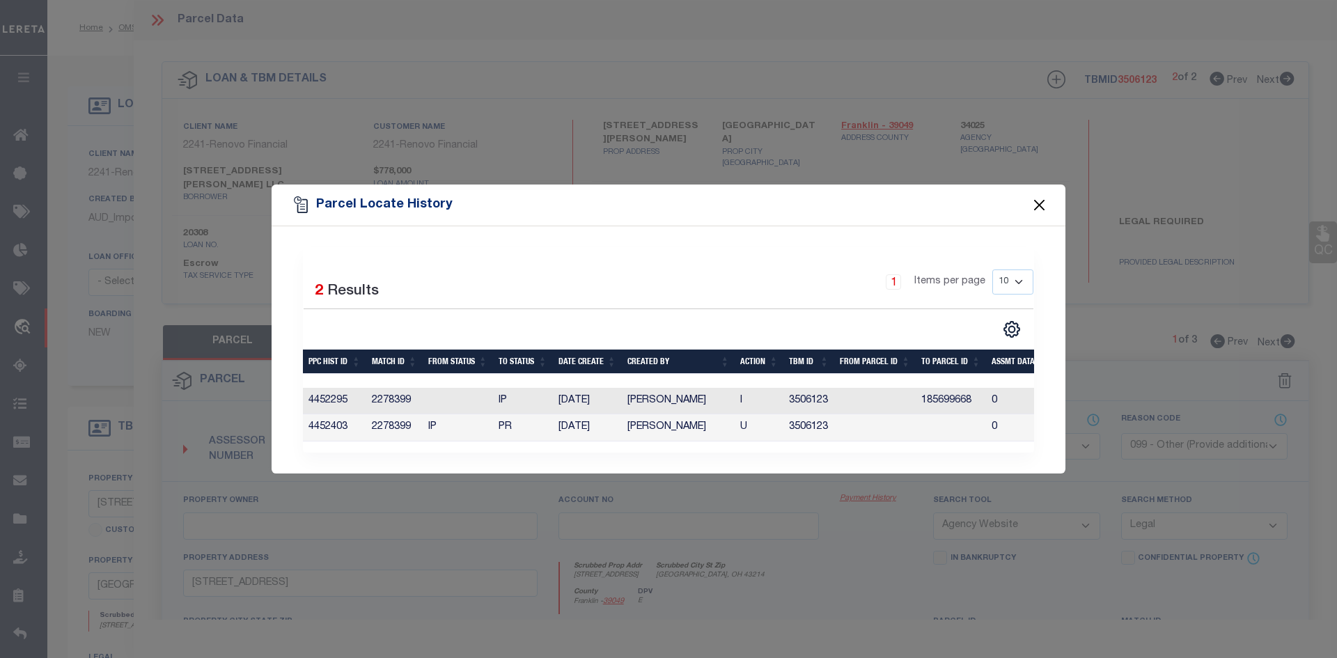
click at [1038, 197] on button "Close" at bounding box center [1039, 205] width 18 height 18
